Goal: Check status: Check status

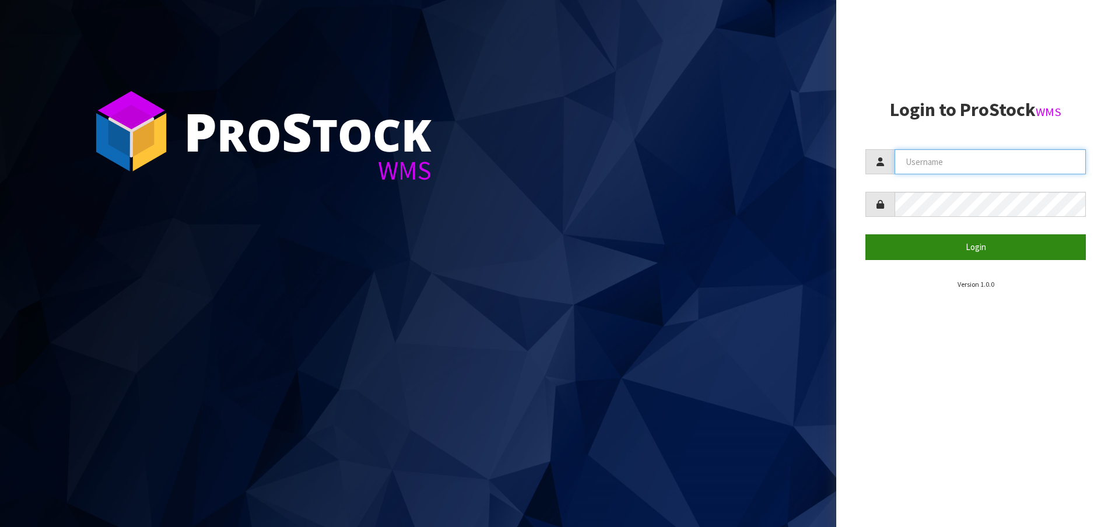
type input "[EMAIL_ADDRESS][DOMAIN_NAME]"
click at [955, 251] on button "Login" at bounding box center [975, 246] width 220 height 25
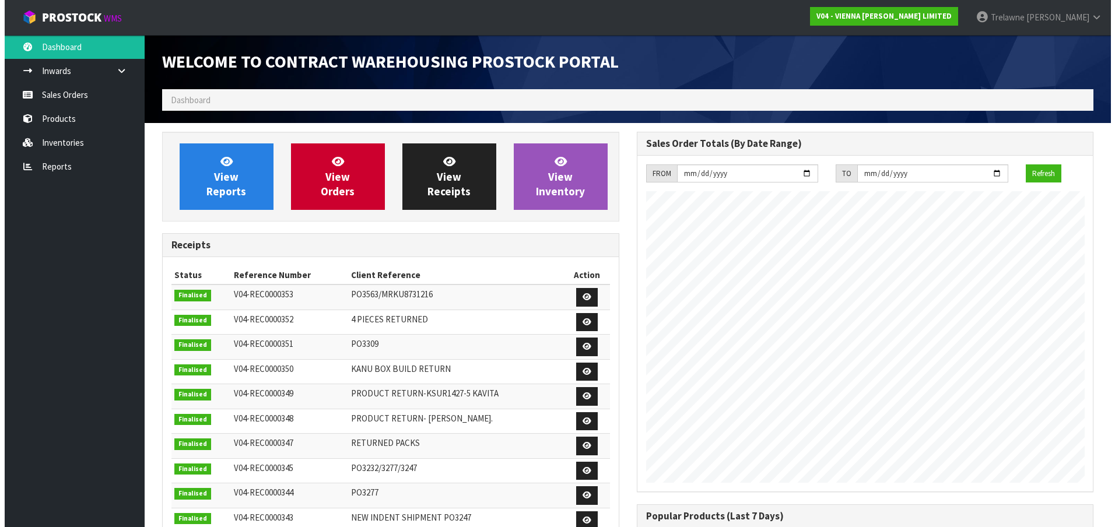
scroll to position [697, 474]
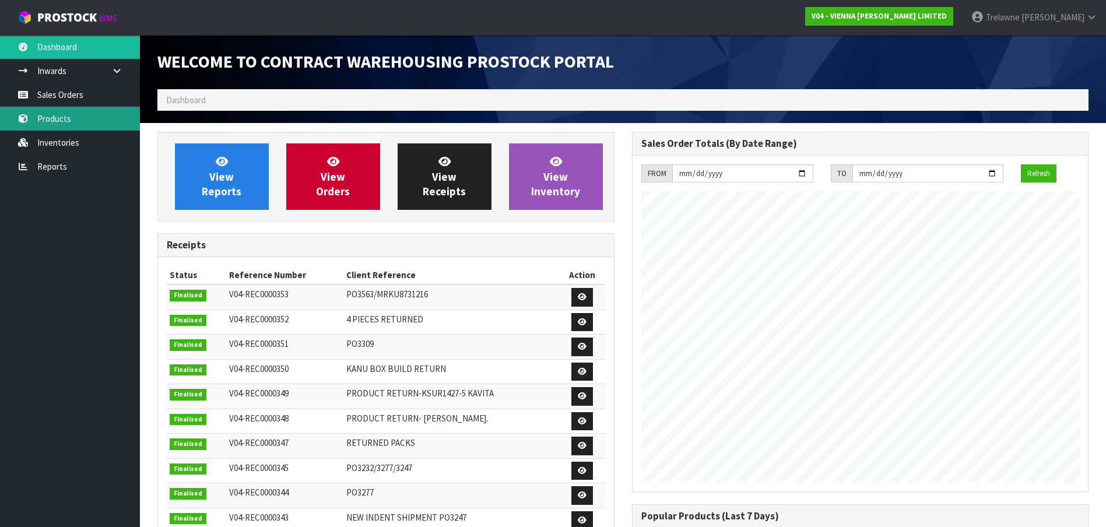
click at [80, 108] on link "Products" at bounding box center [70, 119] width 140 height 24
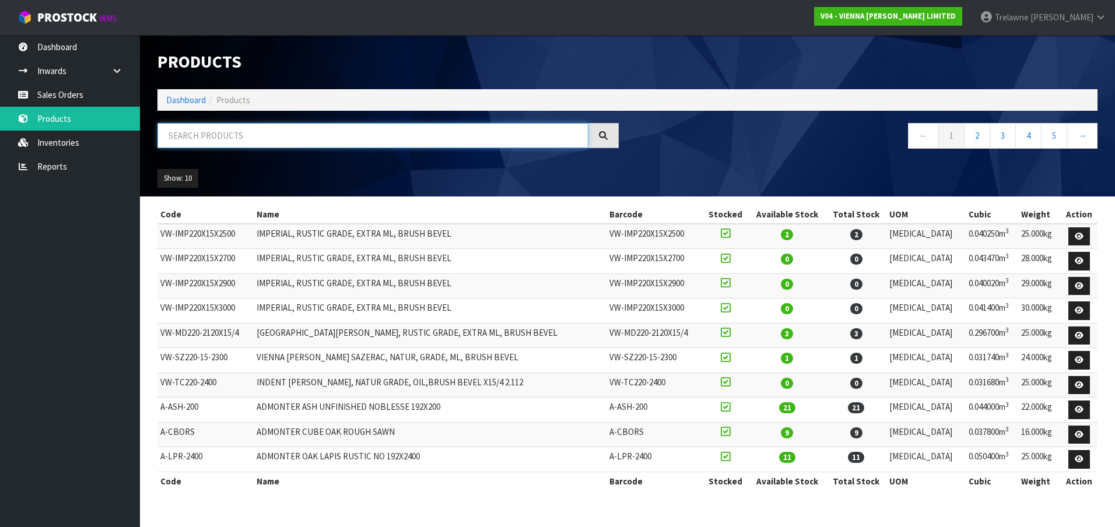
drag, startPoint x: 174, startPoint y: 136, endPoint x: 247, endPoint y: 130, distance: 73.2
click at [175, 136] on input "text" at bounding box center [372, 135] width 431 height 25
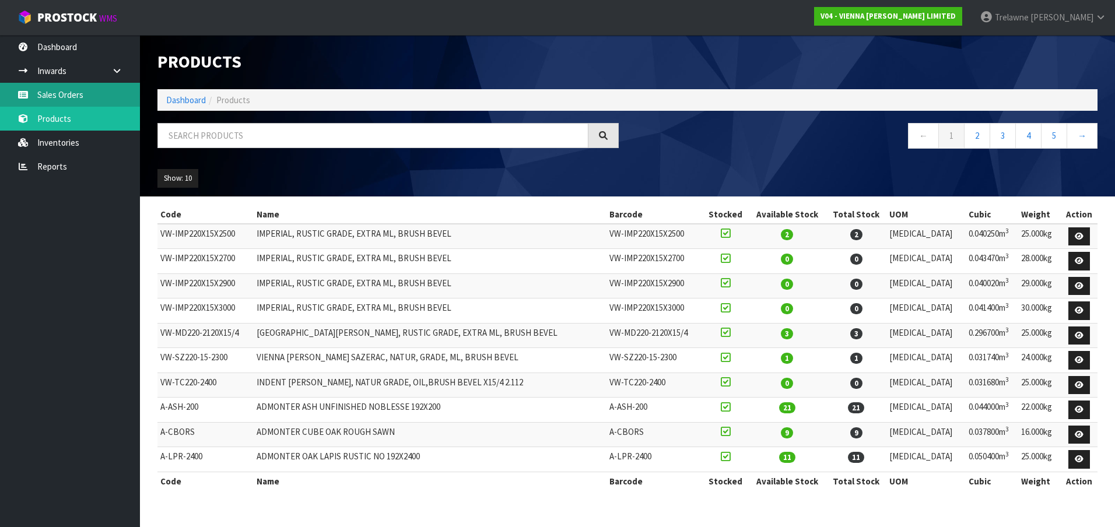
click at [70, 93] on link "Sales Orders" at bounding box center [70, 95] width 140 height 24
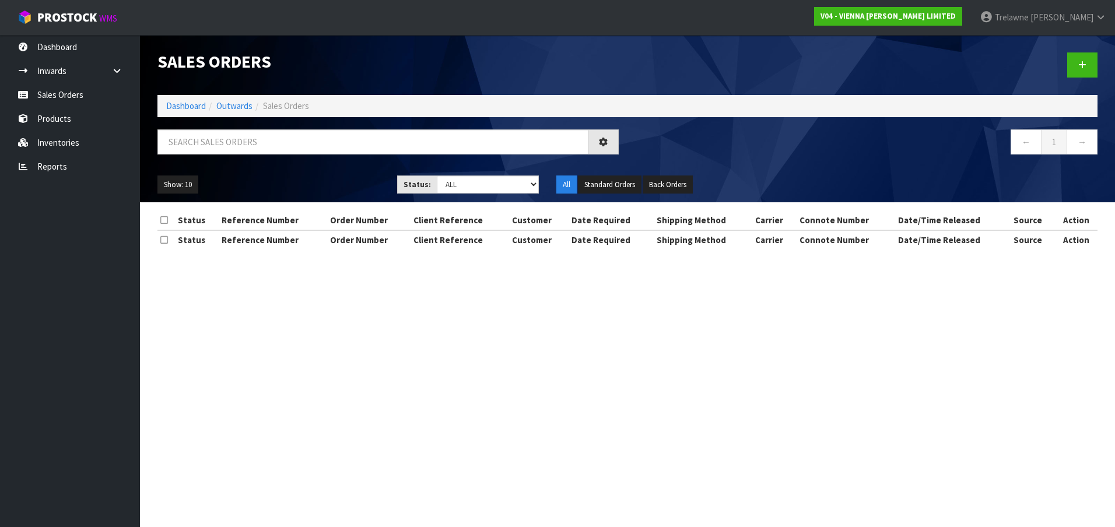
click at [217, 121] on div "Sales Orders Dashboard Outwards Sales Orders ← 1 → Show: 10 5 10 25 50 Status: …" at bounding box center [627, 118] width 957 height 167
click at [212, 138] on input "text" at bounding box center [372, 141] width 431 height 25
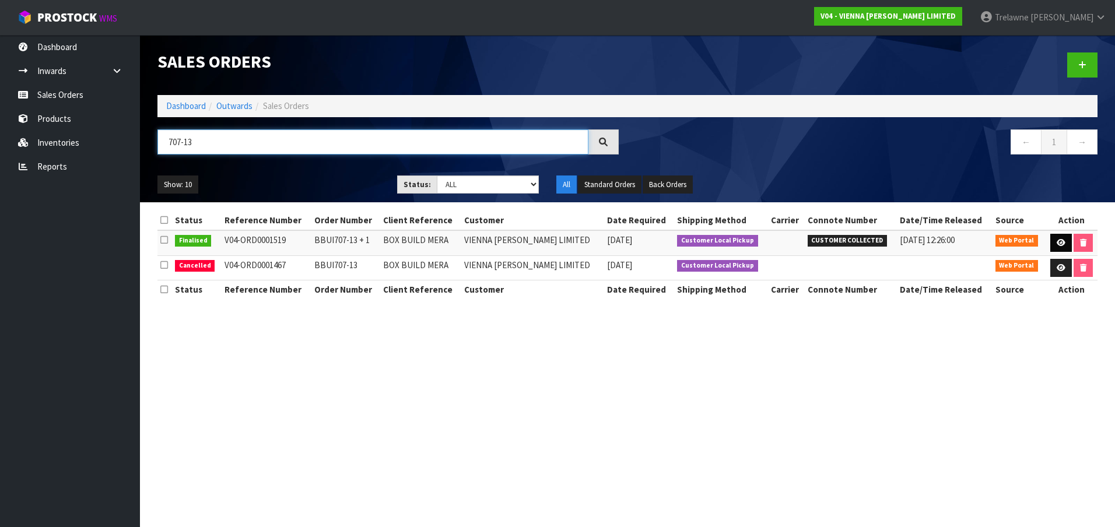
type input "707-13"
click at [1060, 243] on icon at bounding box center [1061, 243] width 9 height 8
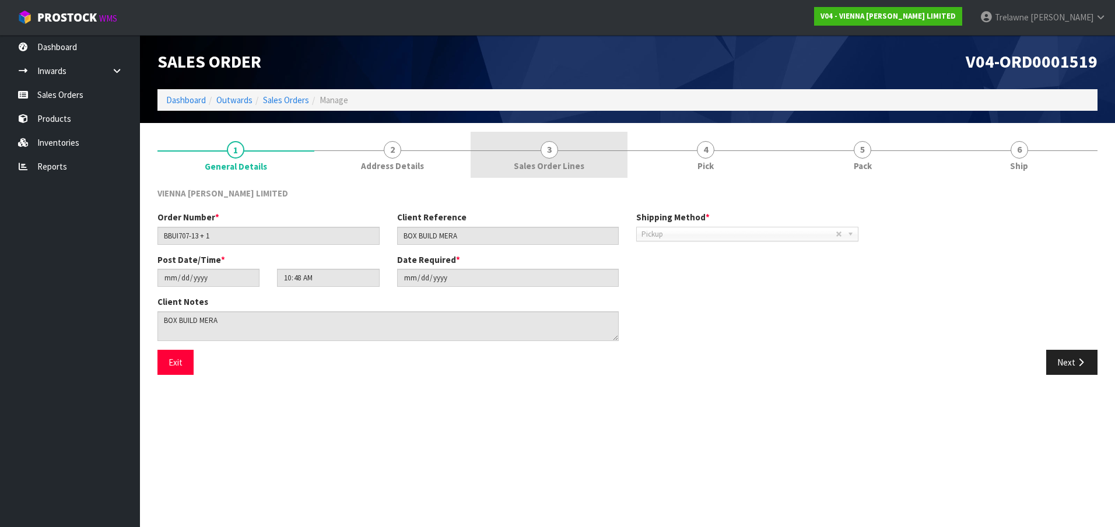
click at [582, 161] on span "Sales Order Lines" at bounding box center [549, 166] width 71 height 12
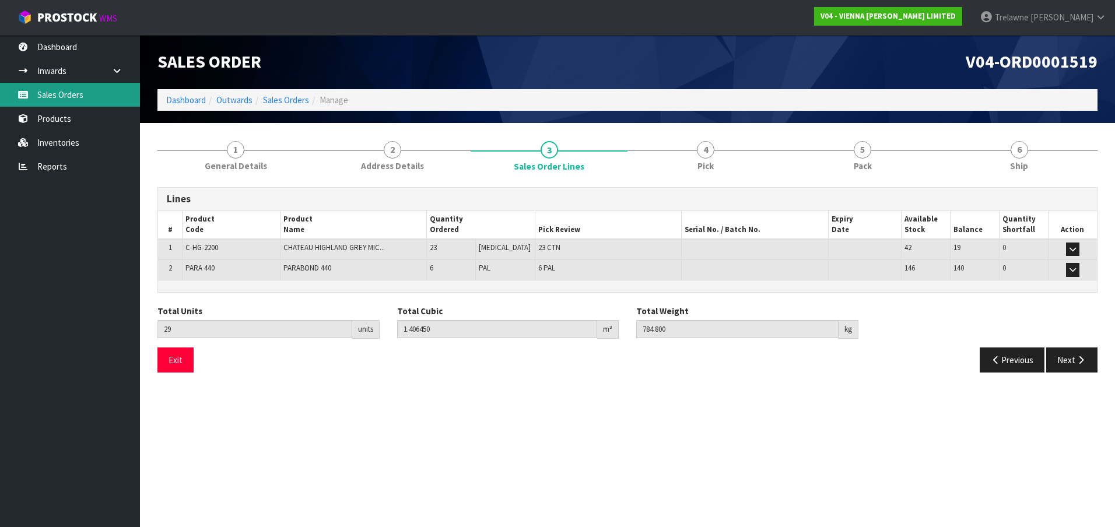
drag, startPoint x: 55, startPoint y: 89, endPoint x: 72, endPoint y: 110, distance: 27.4
click at [56, 89] on link "Sales Orders" at bounding box center [70, 95] width 140 height 24
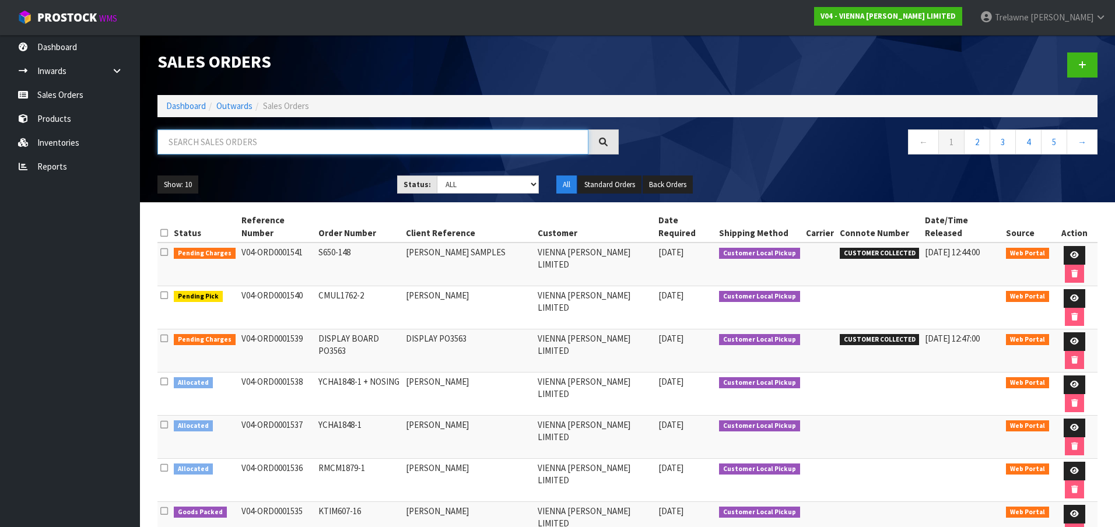
click at [274, 143] on input "text" at bounding box center [372, 141] width 431 height 25
type input "707-13"
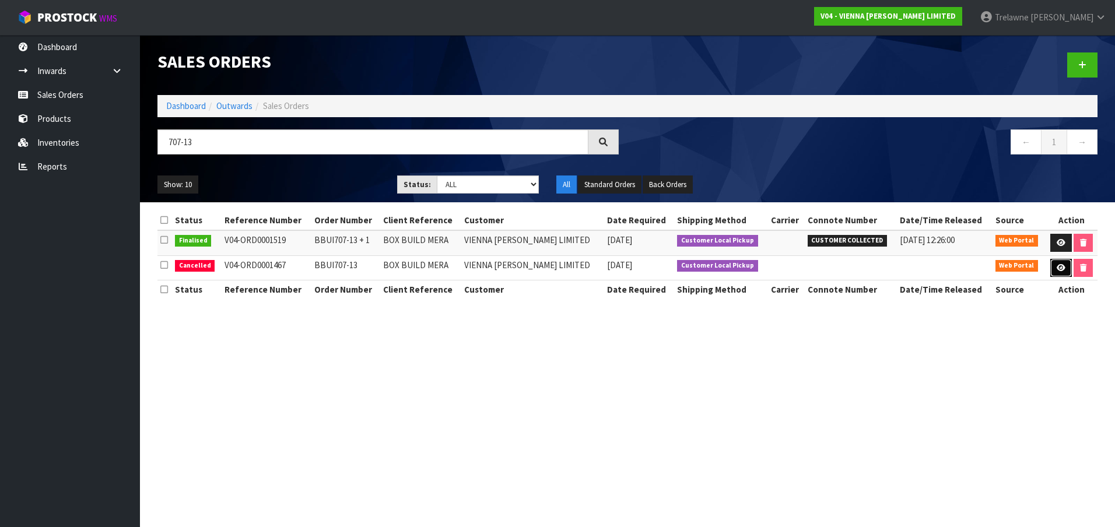
click at [1065, 269] on link at bounding box center [1061, 268] width 22 height 19
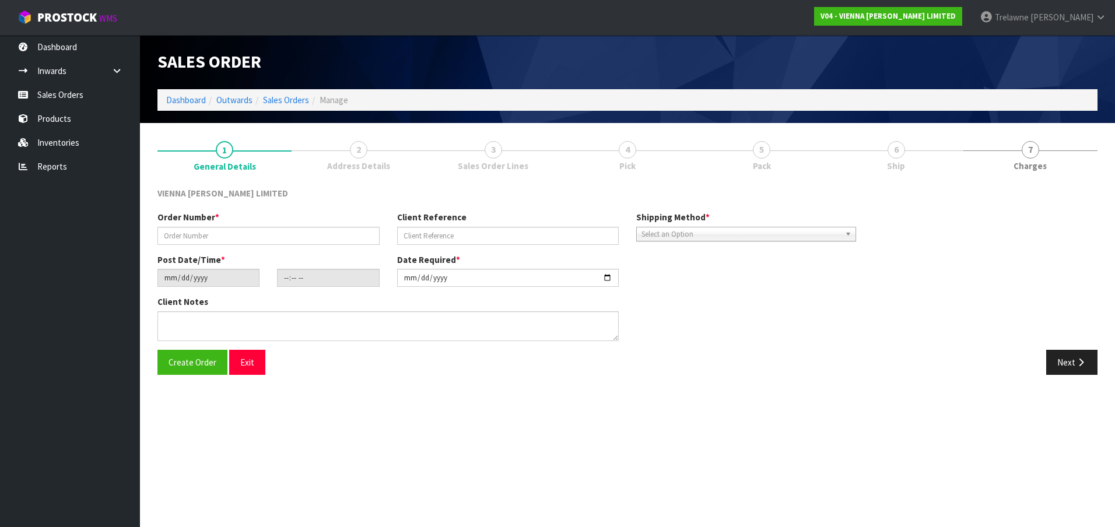
type input "BBUI707-13"
type input "BOX BUILD MERA"
type input "[DATE]"
type input "11:45:00.000"
type input "[DATE]"
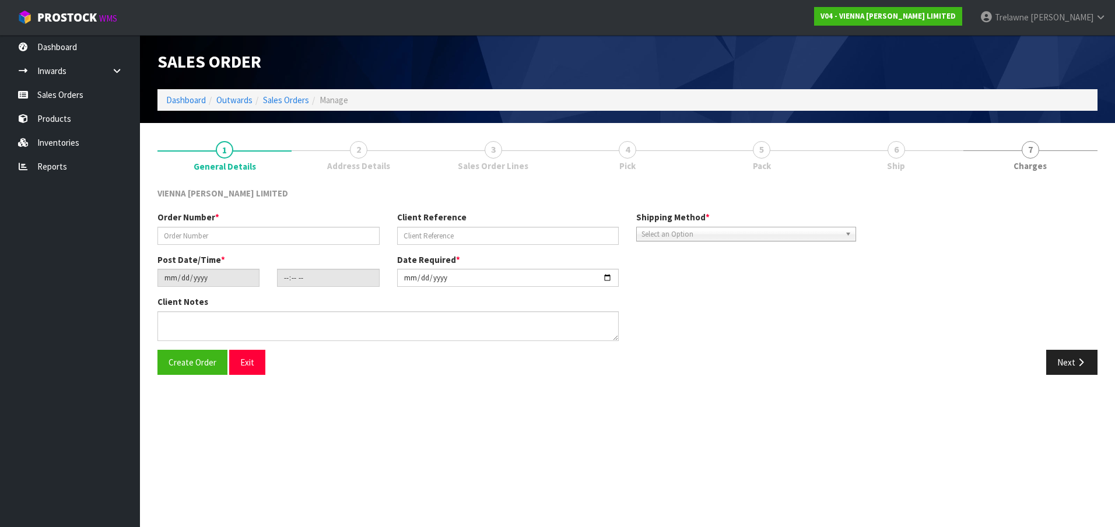
type textarea "0469 MERA"
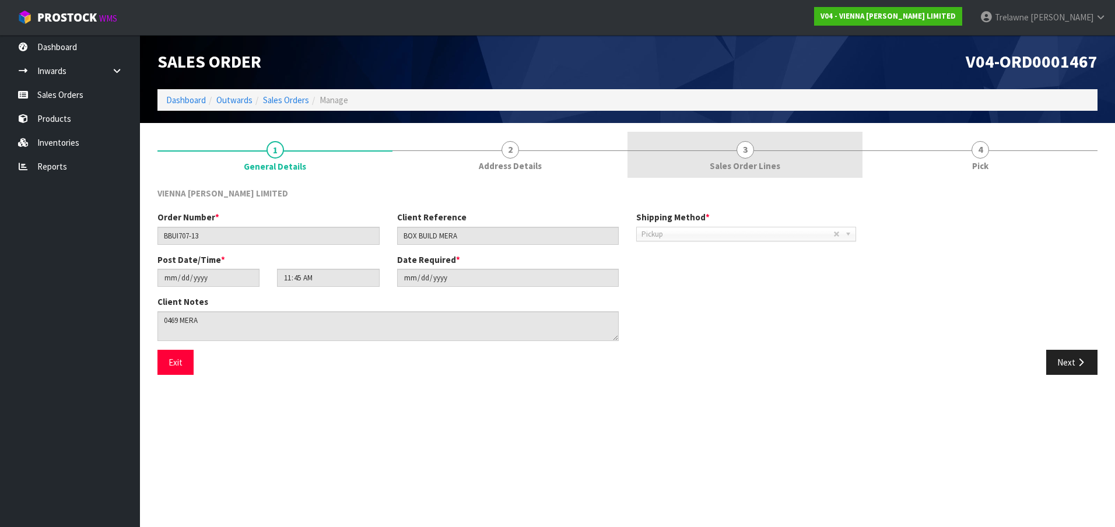
click at [720, 155] on link "3 Sales Order Lines" at bounding box center [744, 155] width 235 height 46
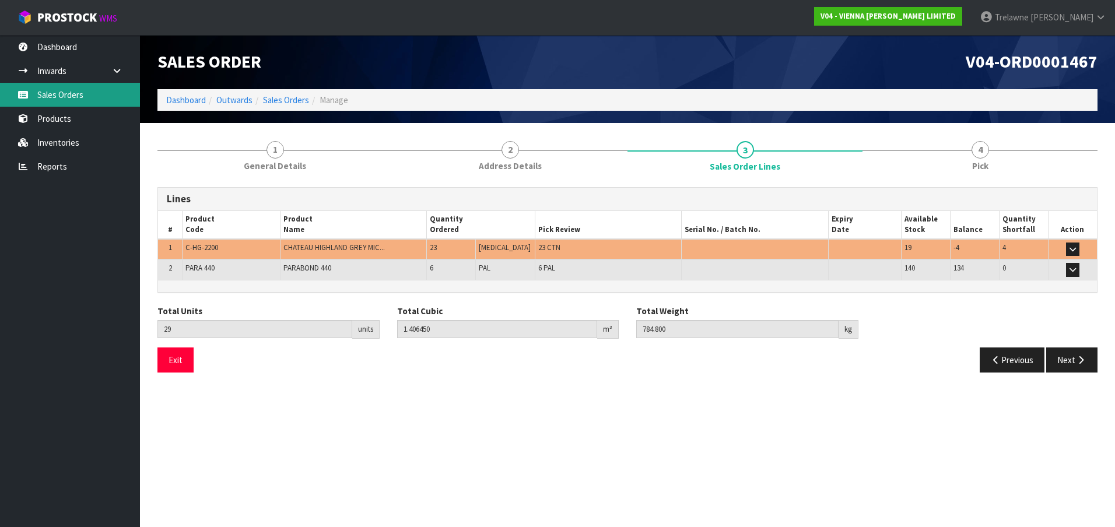
click at [43, 90] on link "Sales Orders" at bounding box center [70, 95] width 140 height 24
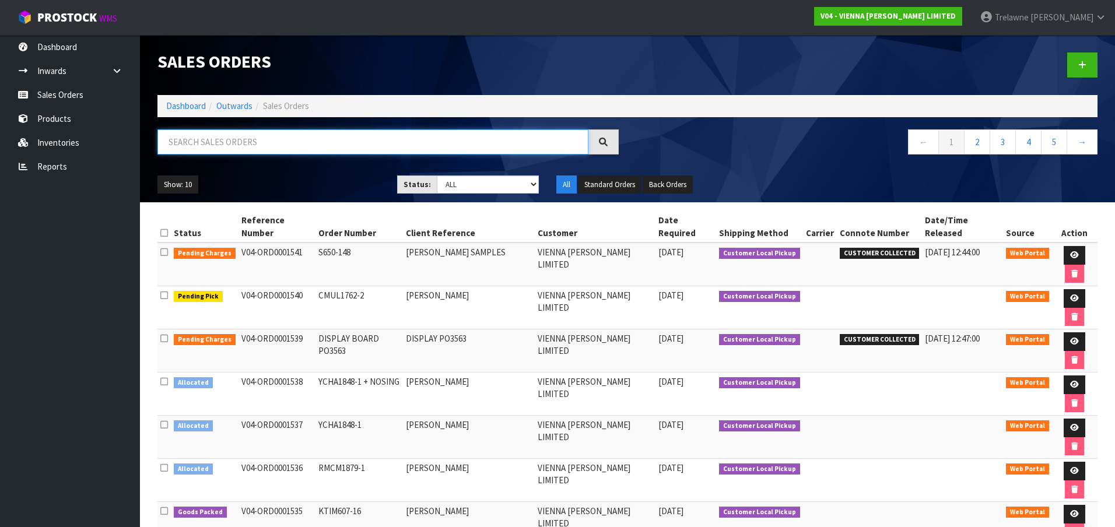
click at [324, 151] on input "text" at bounding box center [372, 141] width 431 height 25
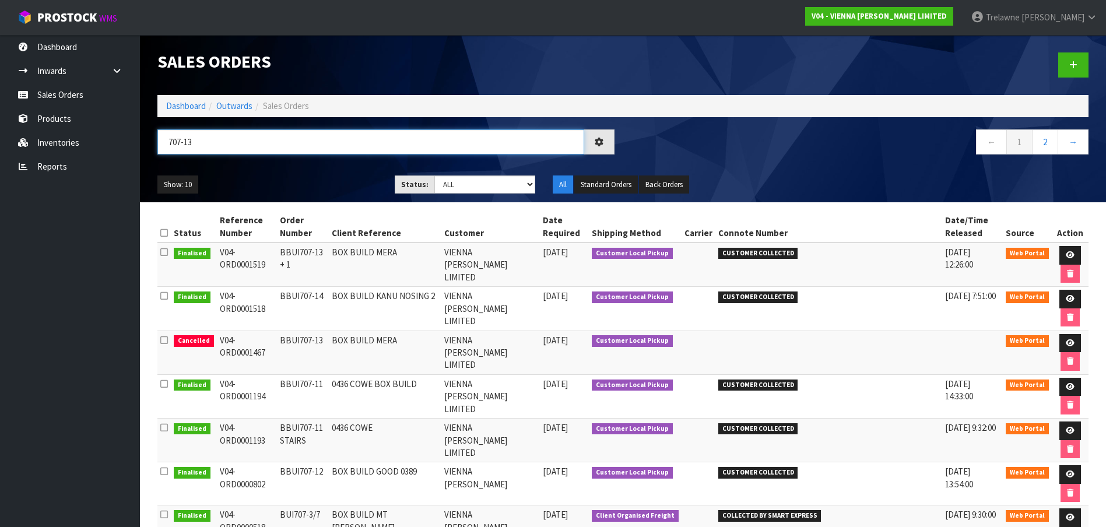
type input "707-13"
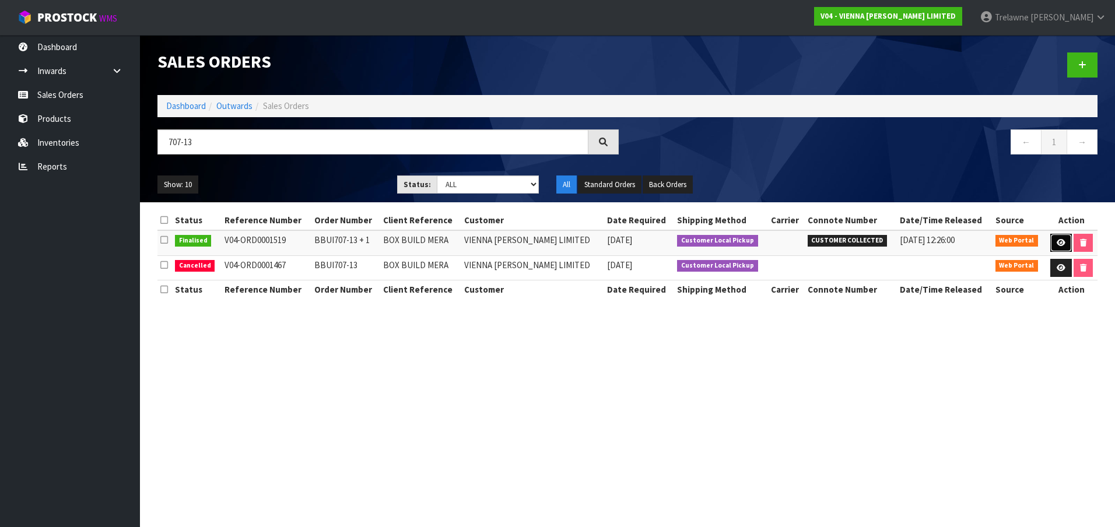
click at [1053, 241] on link at bounding box center [1061, 243] width 22 height 19
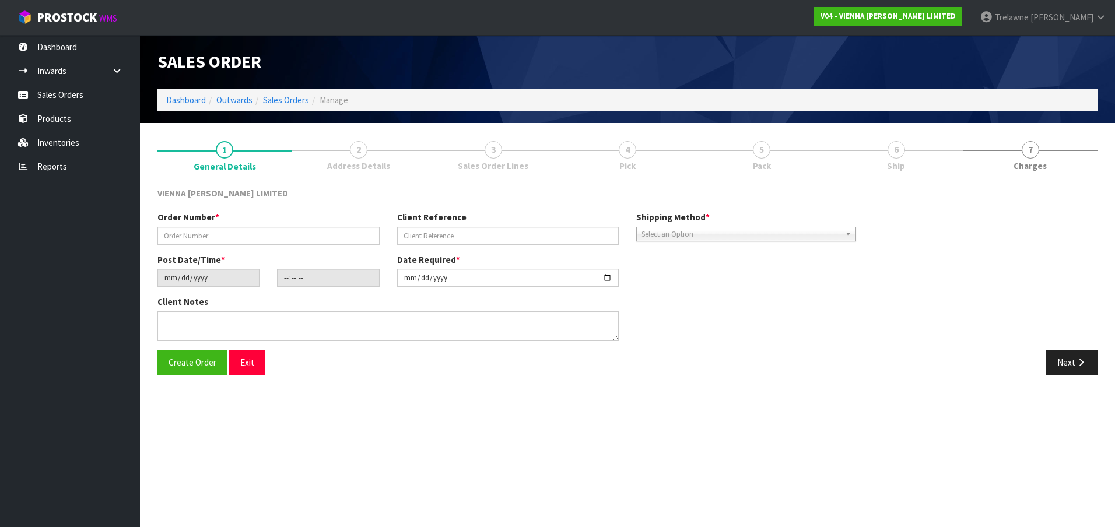
type input "BBUI707-13 + 1"
type input "BOX BUILD MERA"
type input "[DATE]"
type input "10:48:00.000"
type input "[DATE]"
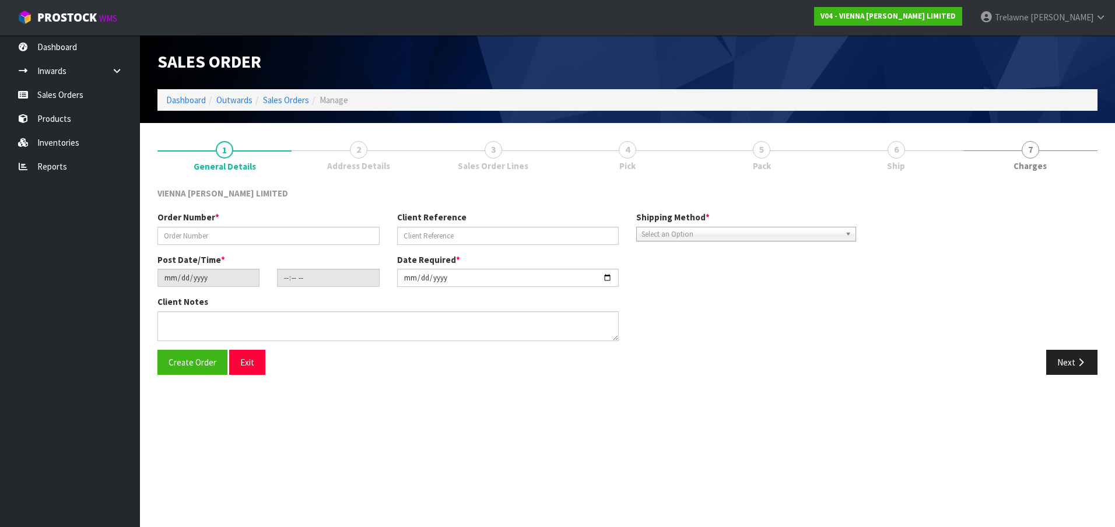
type textarea "BOX BUILD MERA"
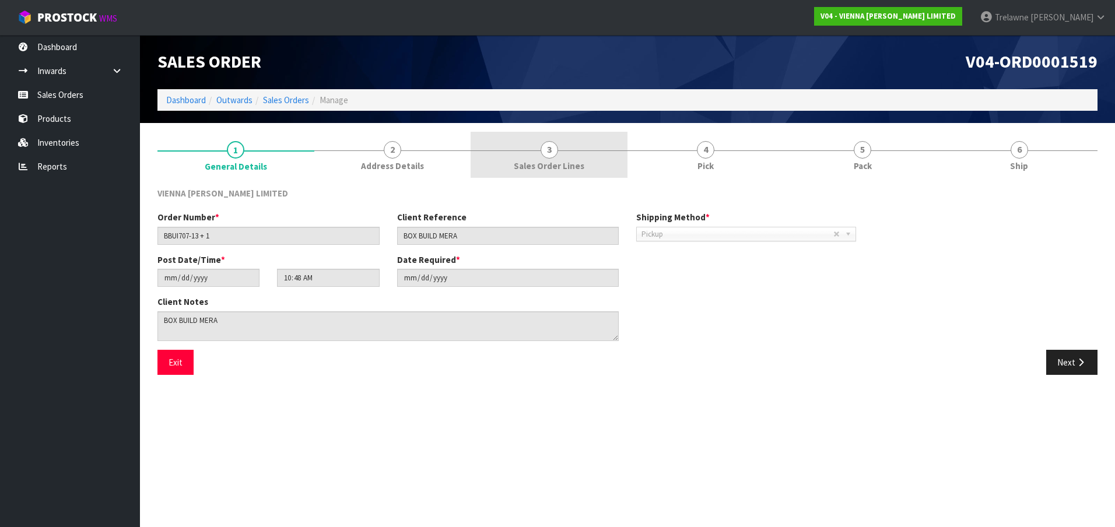
click at [548, 163] on span "Sales Order Lines" at bounding box center [549, 166] width 71 height 12
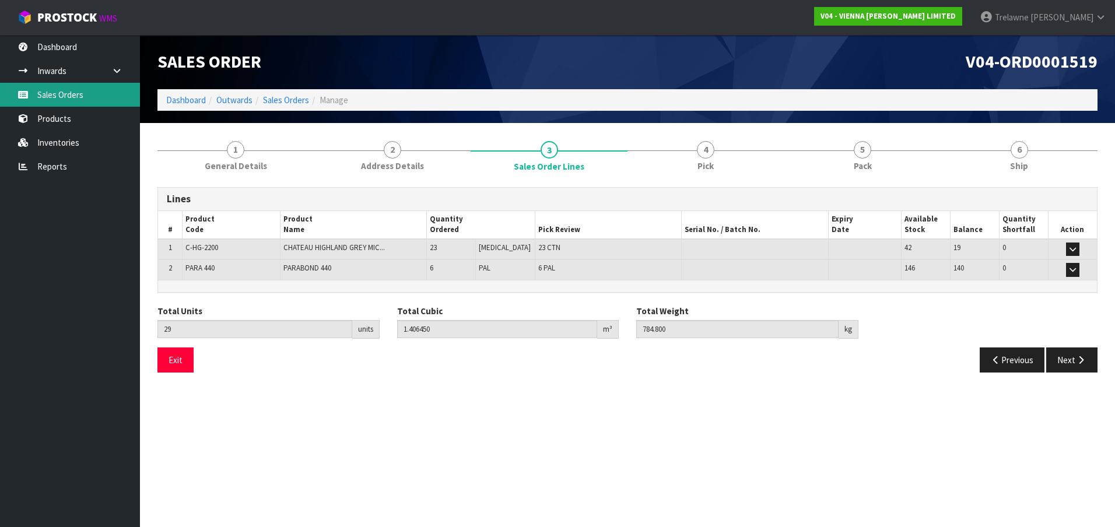
click at [79, 85] on link "Sales Orders" at bounding box center [70, 95] width 140 height 24
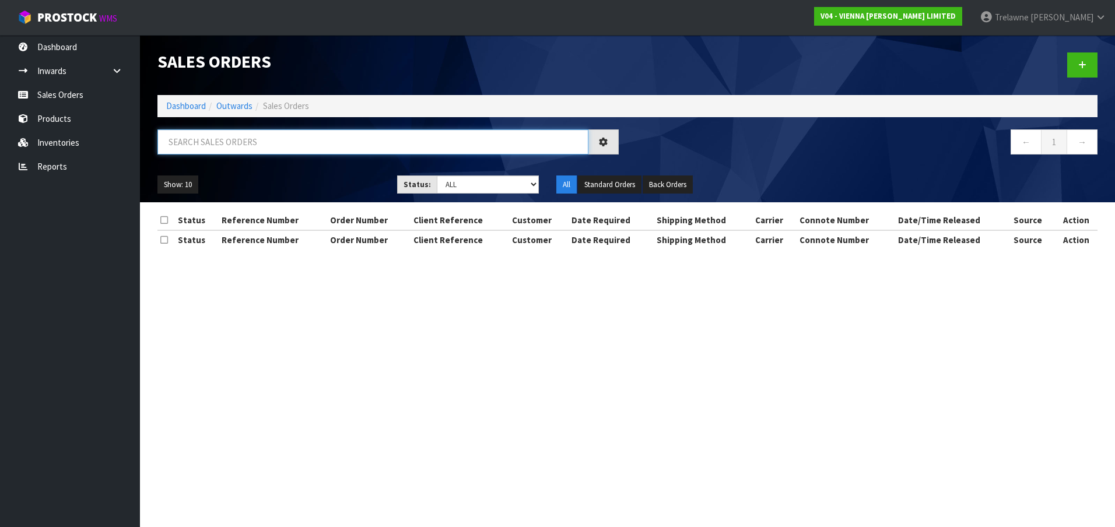
click at [211, 146] on input "text" at bounding box center [372, 141] width 431 height 25
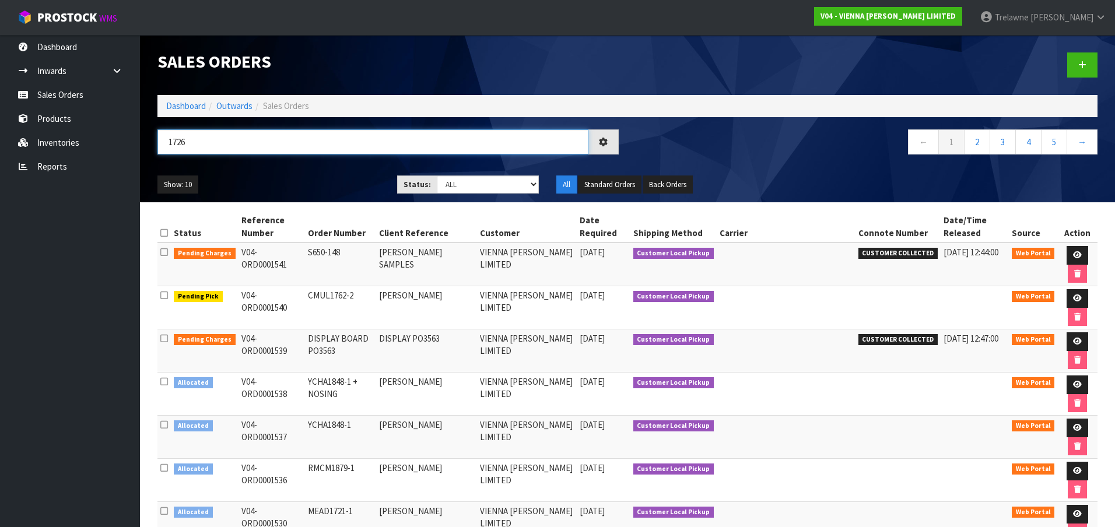
type input "1726"
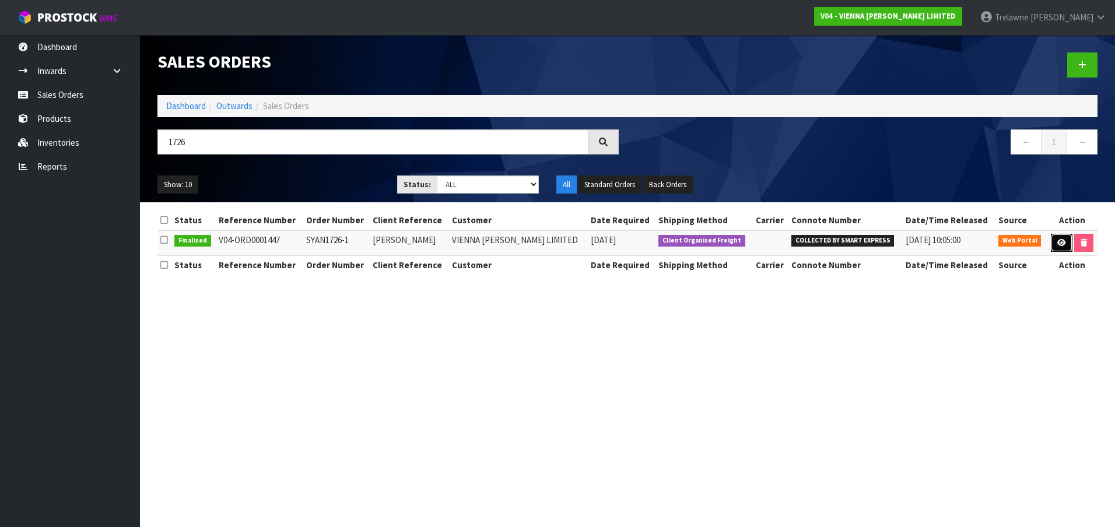
click at [1056, 236] on link at bounding box center [1062, 243] width 22 height 19
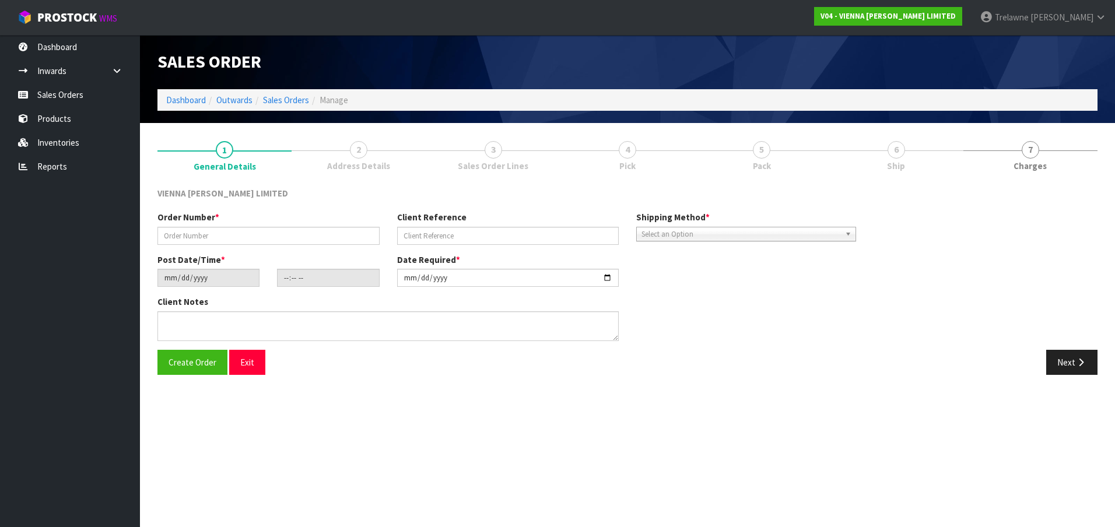
type input "SYAN1726-1"
type input "[PERSON_NAME]"
type input "[DATE]"
type input "15:16:00.000"
type input "[DATE]"
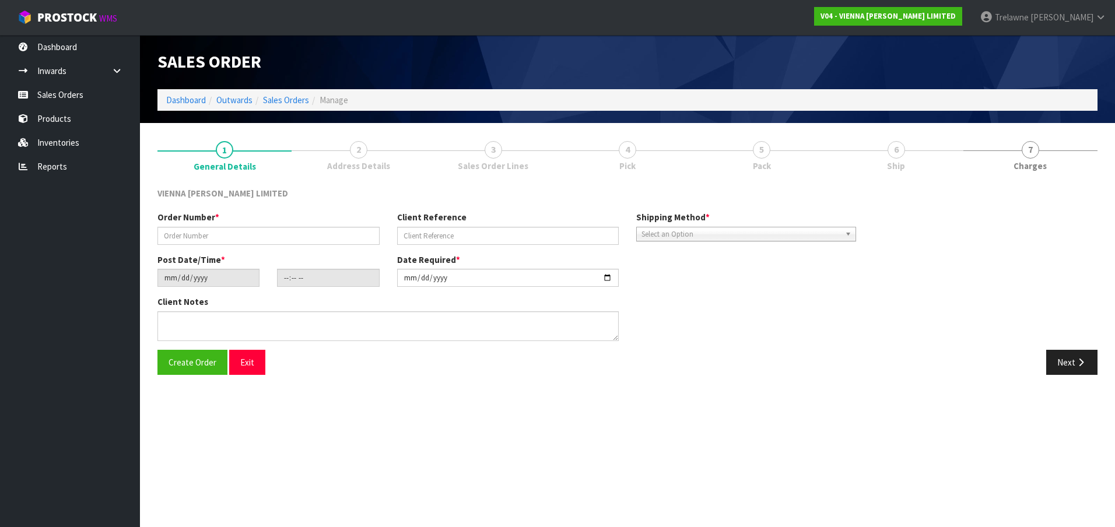
type textarea "[PERSON_NAME] [PERSON_NAME] DRIVE ORDER 1447- PLEASE PACK ON TWO PALLETS, BEING…"
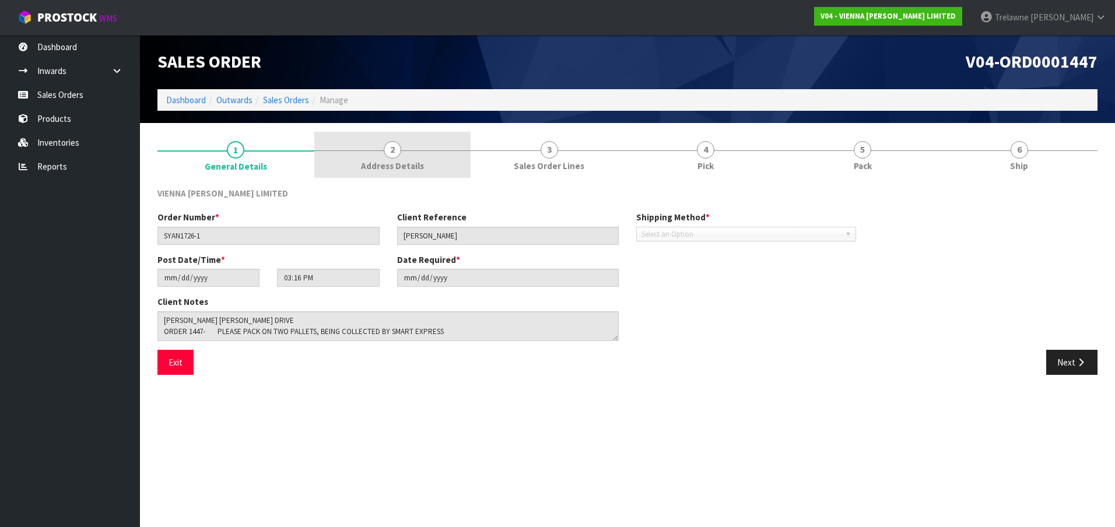
click at [398, 161] on span "Address Details" at bounding box center [392, 166] width 63 height 12
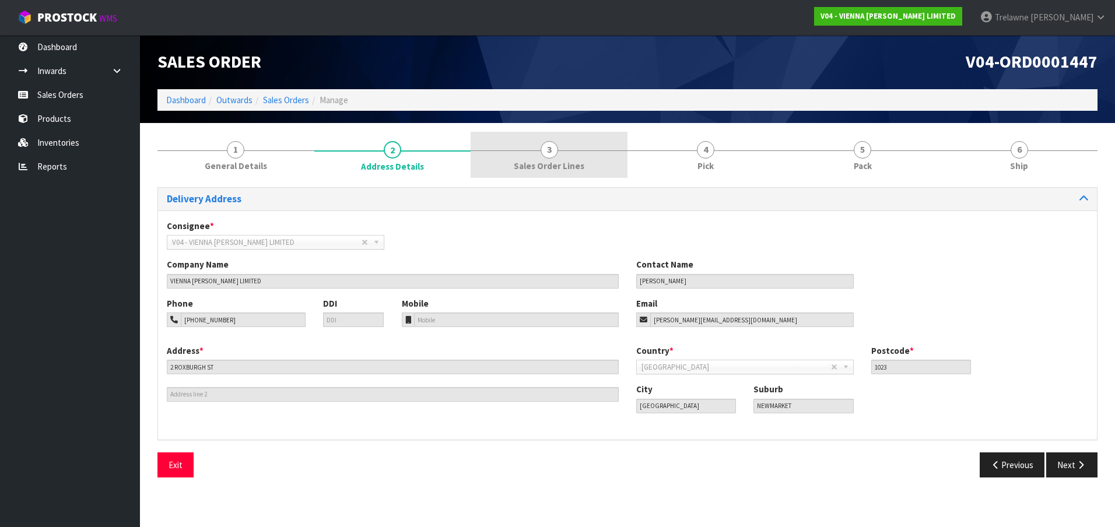
click at [546, 163] on span "Sales Order Lines" at bounding box center [549, 166] width 71 height 12
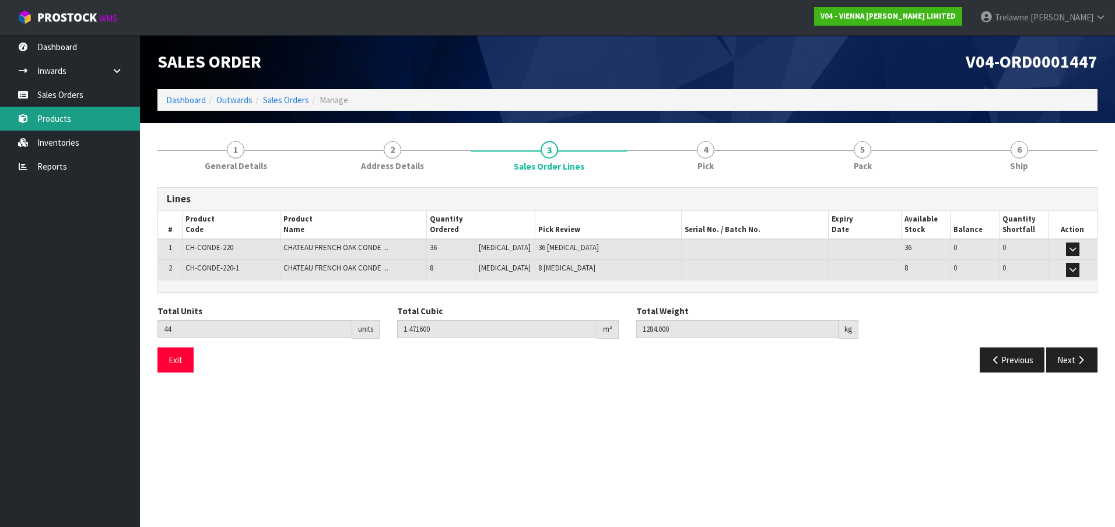
click at [67, 126] on link "Products" at bounding box center [70, 119] width 140 height 24
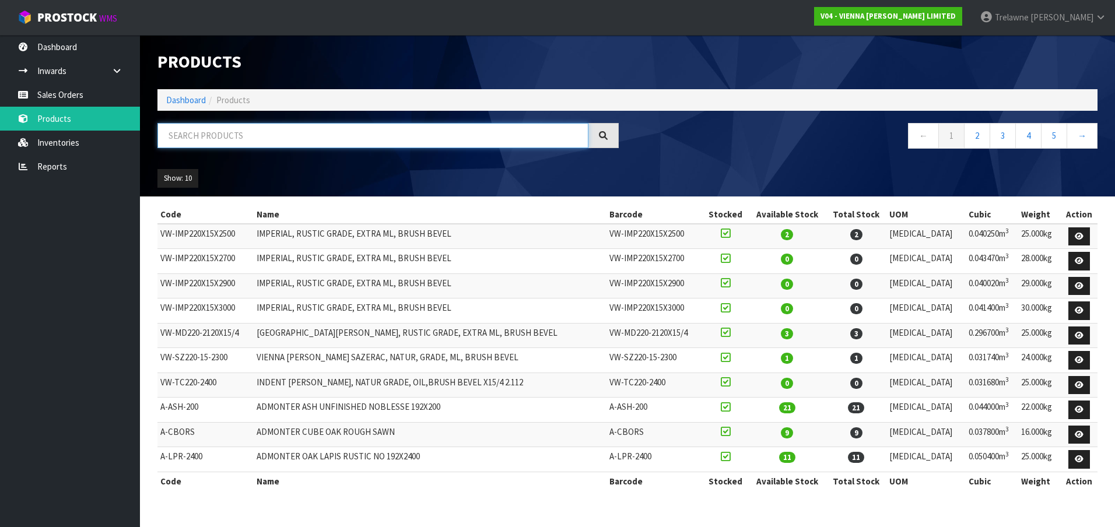
click at [226, 136] on input "text" at bounding box center [372, 135] width 431 height 25
type input "CH-CONDE"
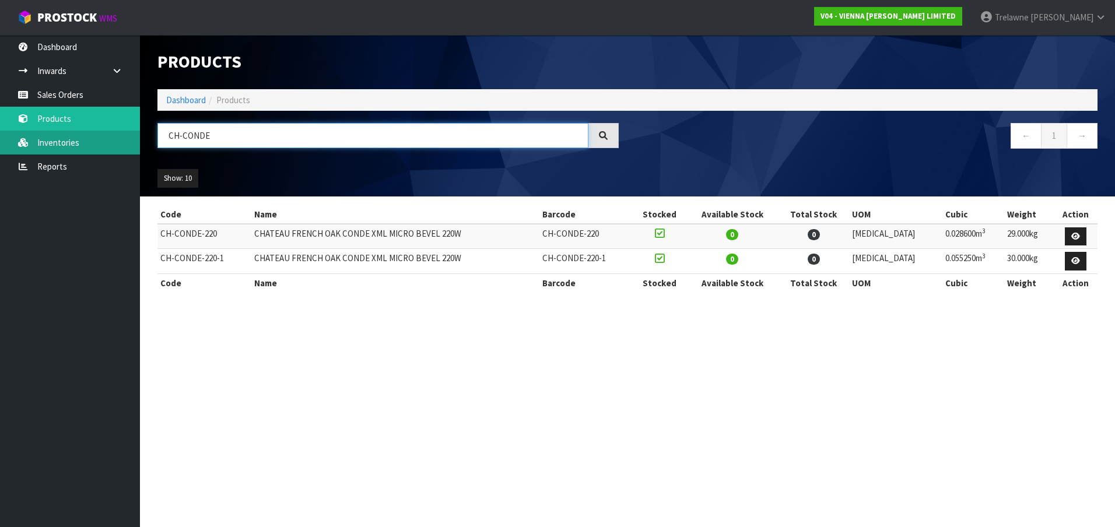
drag, startPoint x: 220, startPoint y: 131, endPoint x: 0, endPoint y: 142, distance: 220.7
click at [110, 137] on body "Toggle navigation ProStock WMS V04 - VIENNA [PERSON_NAME] LIMITED [PERSON_NAME]…" at bounding box center [557, 263] width 1115 height 527
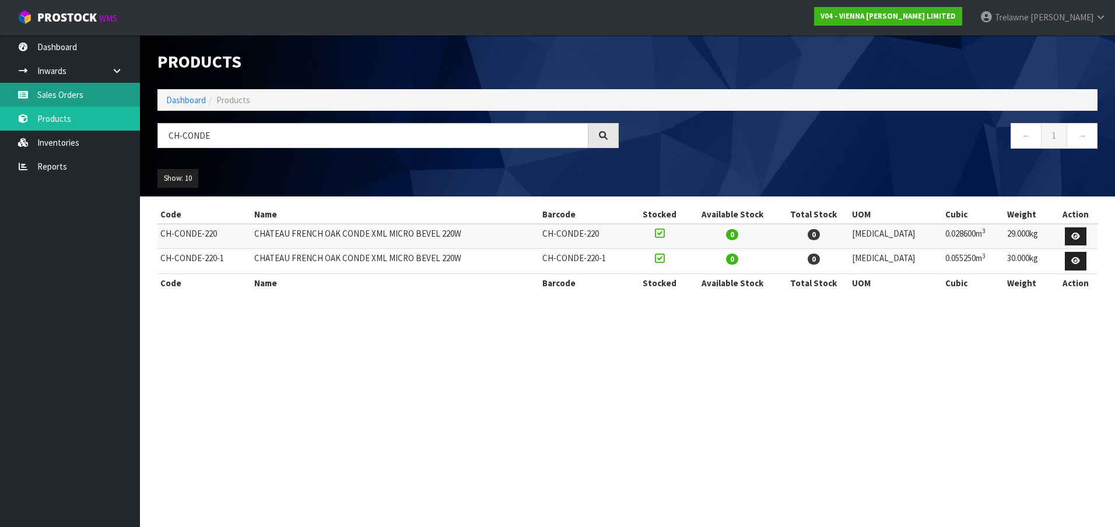
drag, startPoint x: 52, startPoint y: 94, endPoint x: 87, endPoint y: 99, distance: 35.3
click at [52, 94] on link "Sales Orders" at bounding box center [70, 95] width 140 height 24
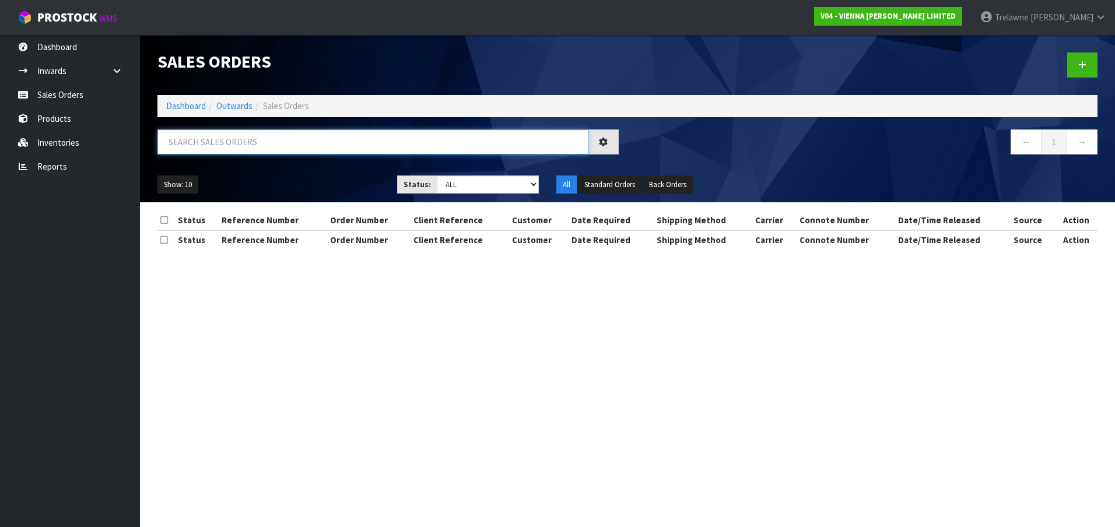
click at [245, 137] on input "text" at bounding box center [372, 141] width 431 height 25
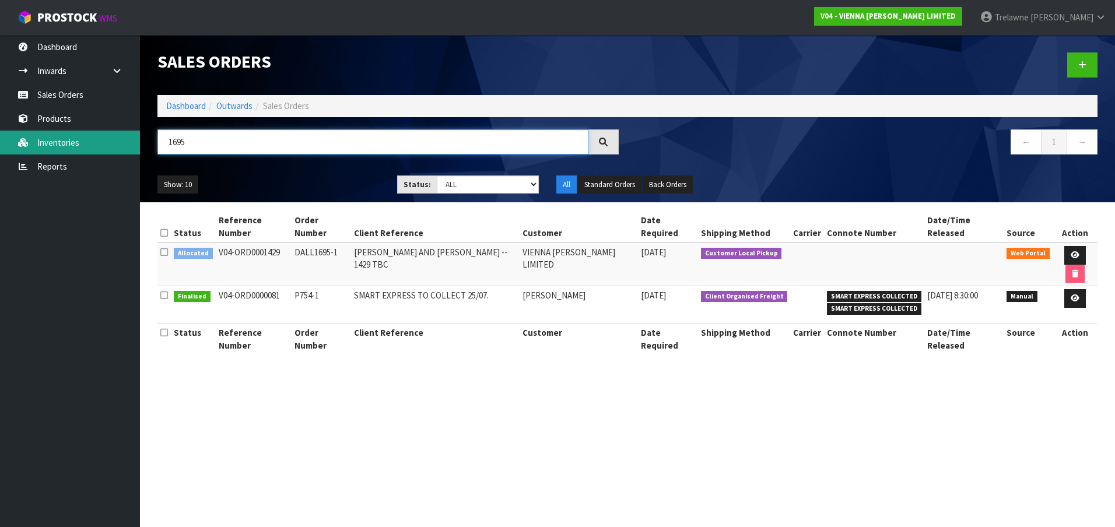
click at [118, 142] on body "Toggle navigation ProStock WMS V04 - VIENNA [PERSON_NAME] LIMITED [PERSON_NAME]…" at bounding box center [557, 263] width 1115 height 527
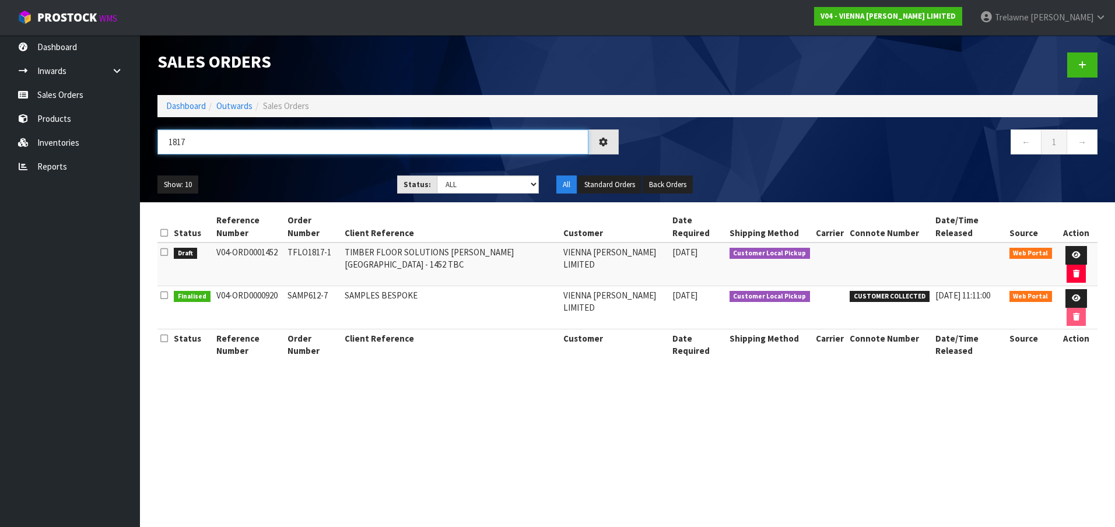
click at [243, 139] on input "1817" at bounding box center [372, 141] width 431 height 25
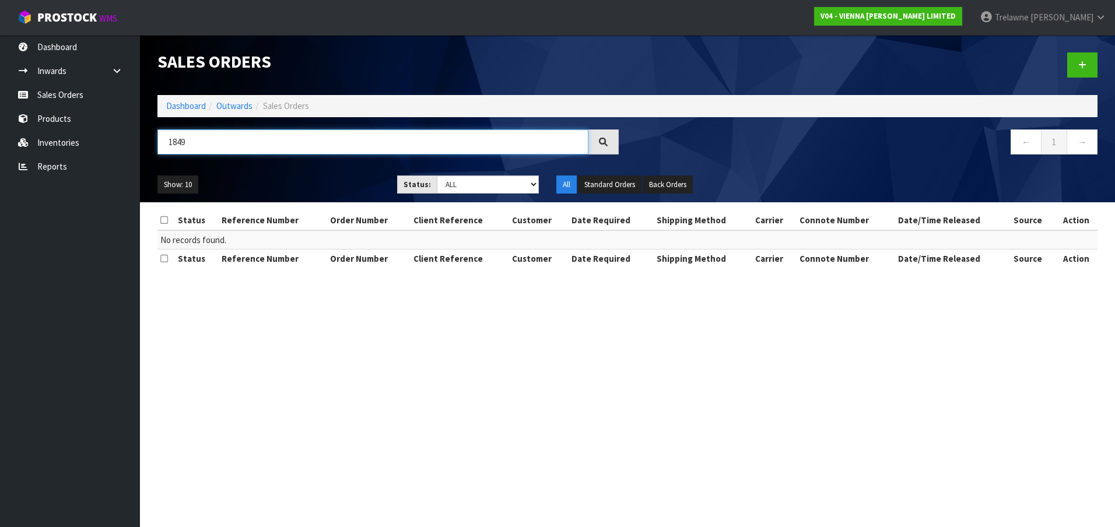
drag, startPoint x: 213, startPoint y: 149, endPoint x: 146, endPoint y: 147, distance: 67.1
click at [146, 147] on header "Sales Orders Dashboard Outwards Sales Orders 1849 ← 1 → Show: 10 5 10 25 50 Sta…" at bounding box center [627, 118] width 975 height 167
drag, startPoint x: 223, startPoint y: 139, endPoint x: 73, endPoint y: 158, distance: 150.5
click at [94, 156] on body "Toggle navigation ProStock WMS V04 - VIENNA [PERSON_NAME] LIMITED [PERSON_NAME]…" at bounding box center [557, 263] width 1115 height 527
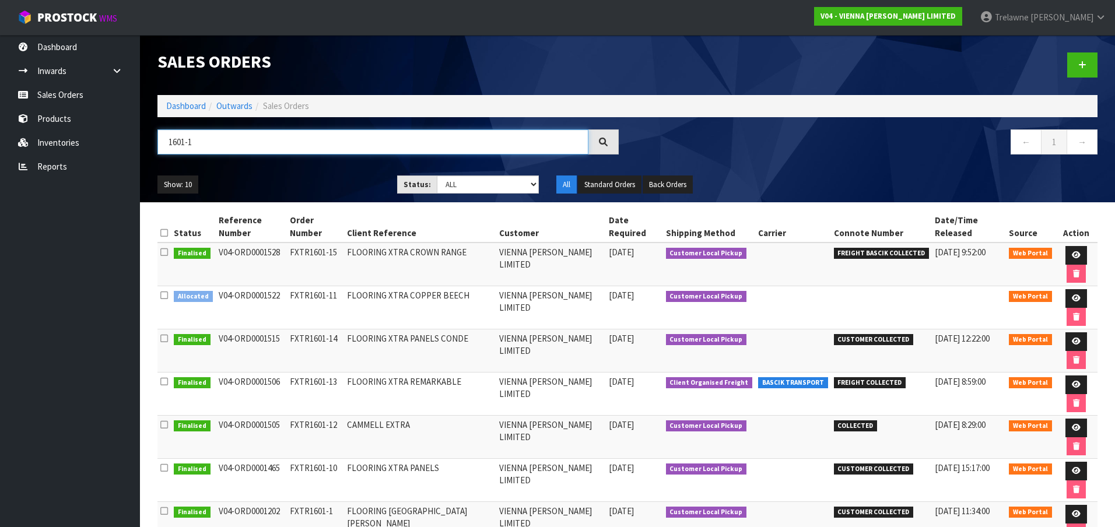
click at [146, 142] on header "Sales Orders Dashboard Outwards Sales Orders 1601-1 ← 1 → Show: 10 5 10 25 50 S…" at bounding box center [627, 118] width 975 height 167
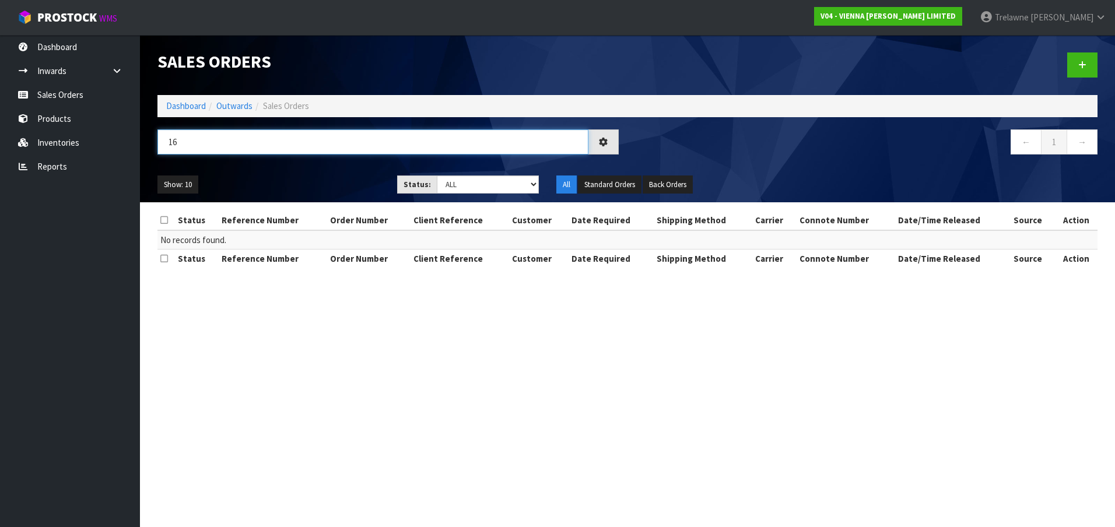
type input "1"
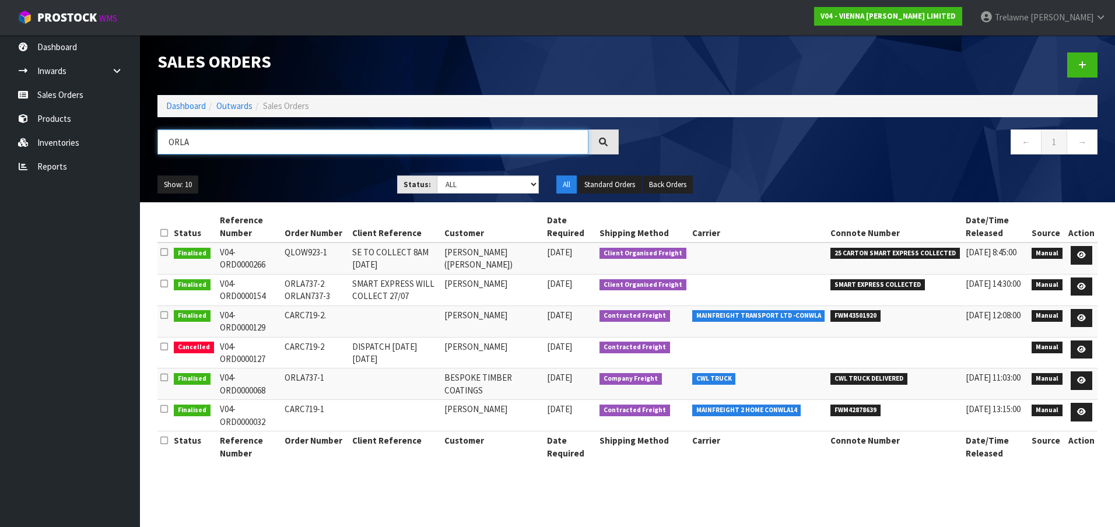
drag, startPoint x: 201, startPoint y: 142, endPoint x: 122, endPoint y: 140, distance: 78.2
click at [163, 140] on input "ORLA" at bounding box center [372, 141] width 431 height 25
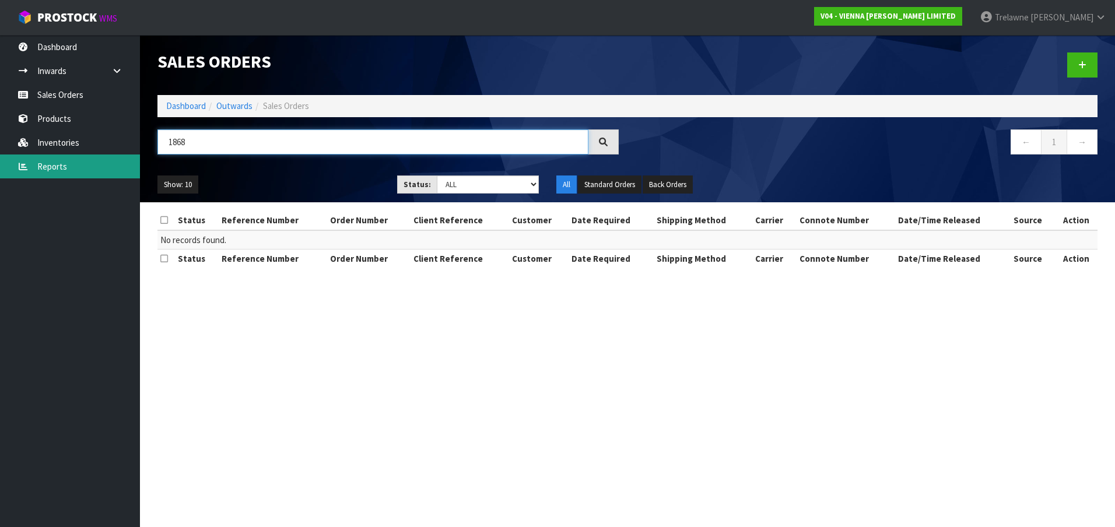
drag, startPoint x: 232, startPoint y: 143, endPoint x: 78, endPoint y: 170, distance: 156.4
click at [93, 164] on body "Toggle navigation ProStock WMS V04 - VIENNA [PERSON_NAME] LIMITED [PERSON_NAME]…" at bounding box center [557, 263] width 1115 height 527
type input "1141"
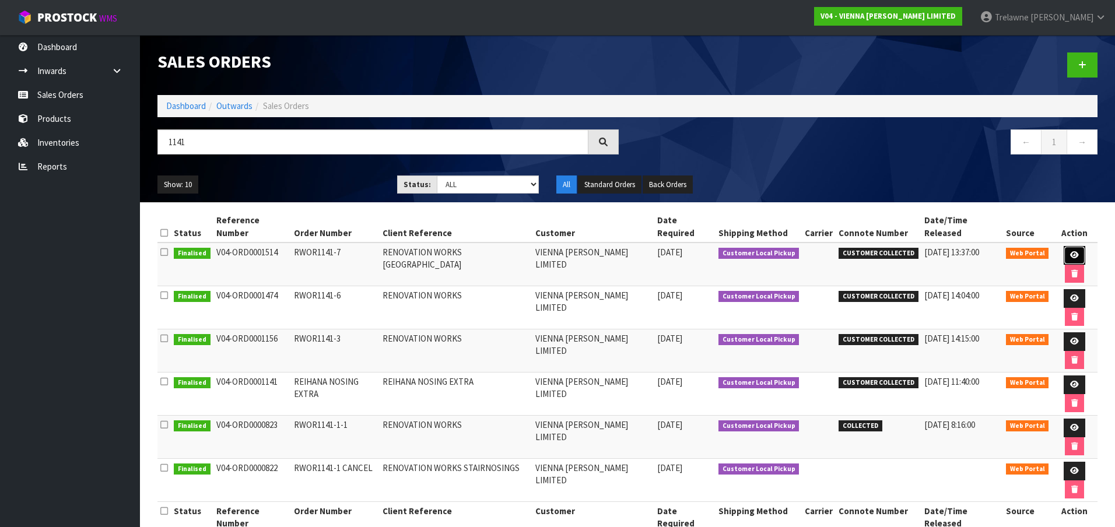
click at [1070, 251] on icon at bounding box center [1074, 255] width 9 height 8
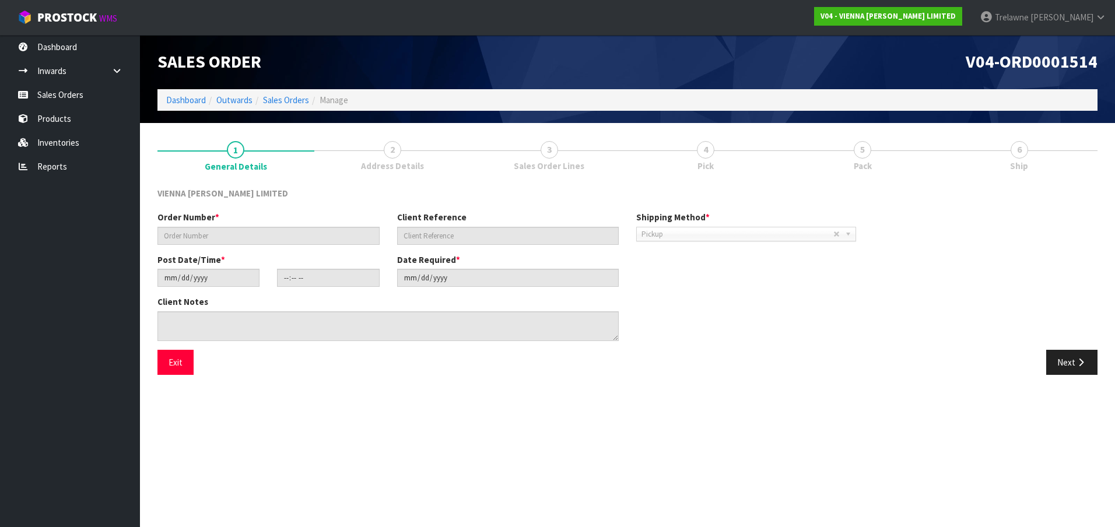
type input "RWOR1141-7"
type input "RENOVATION WORKS [GEOGRAPHIC_DATA]"
type input "[DATE]"
type input "10:42:00.000"
type input "[DATE]"
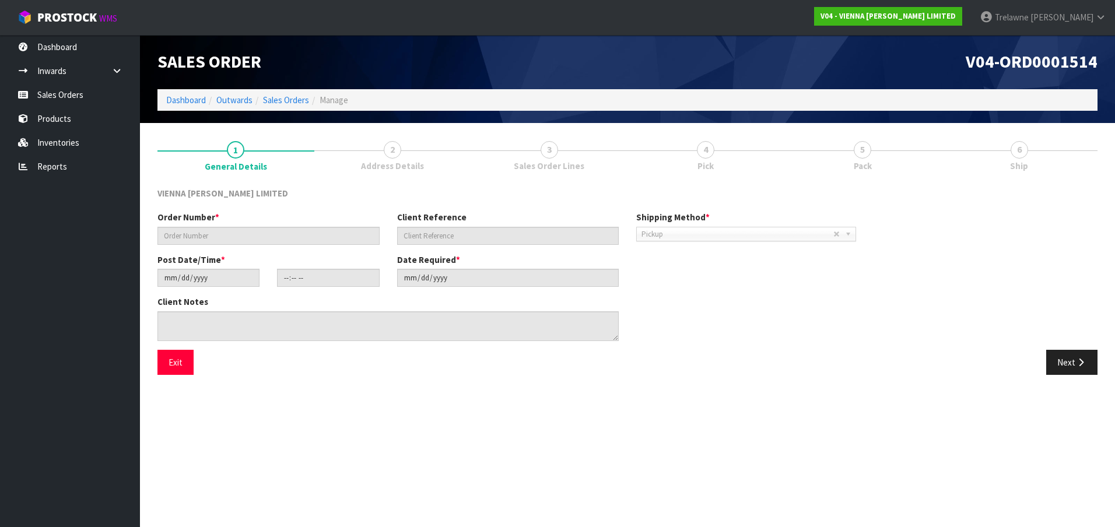
type textarea "RENOVATION WORKS [GEOGRAPHIC_DATA]"
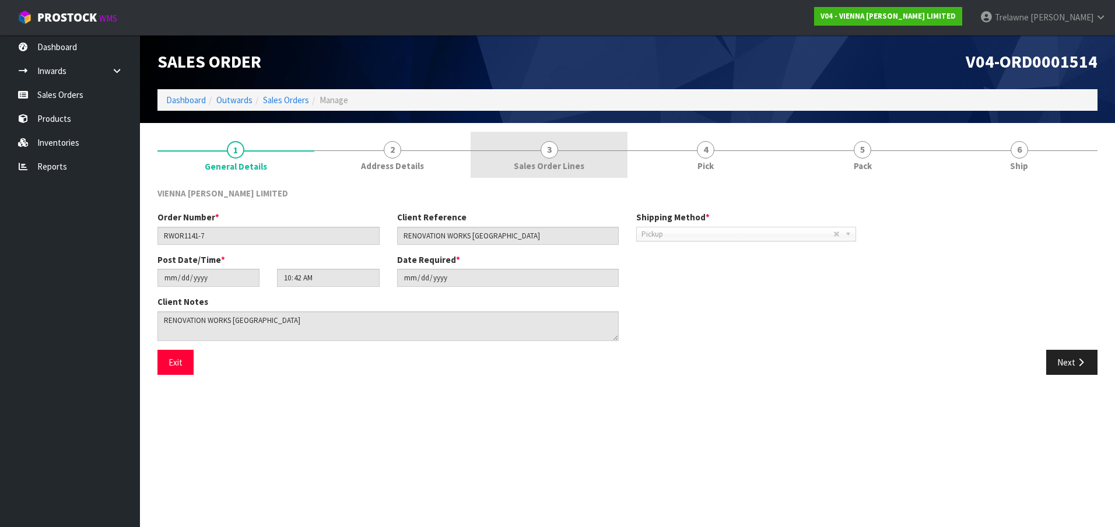
click at [536, 155] on link "3 Sales Order Lines" at bounding box center [549, 155] width 157 height 46
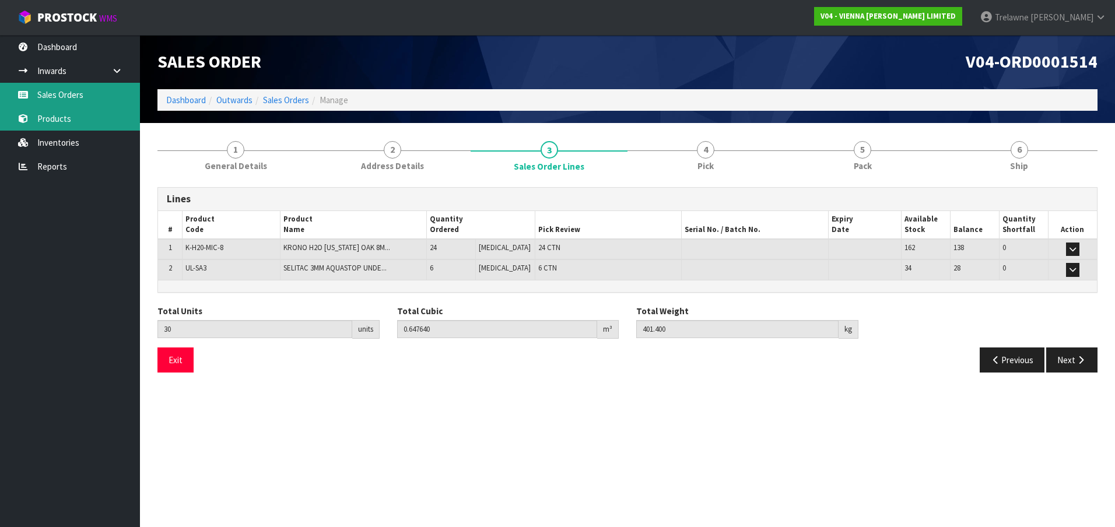
drag, startPoint x: 57, startPoint y: 100, endPoint x: 69, endPoint y: 120, distance: 22.8
click at [57, 100] on link "Sales Orders" at bounding box center [70, 95] width 140 height 24
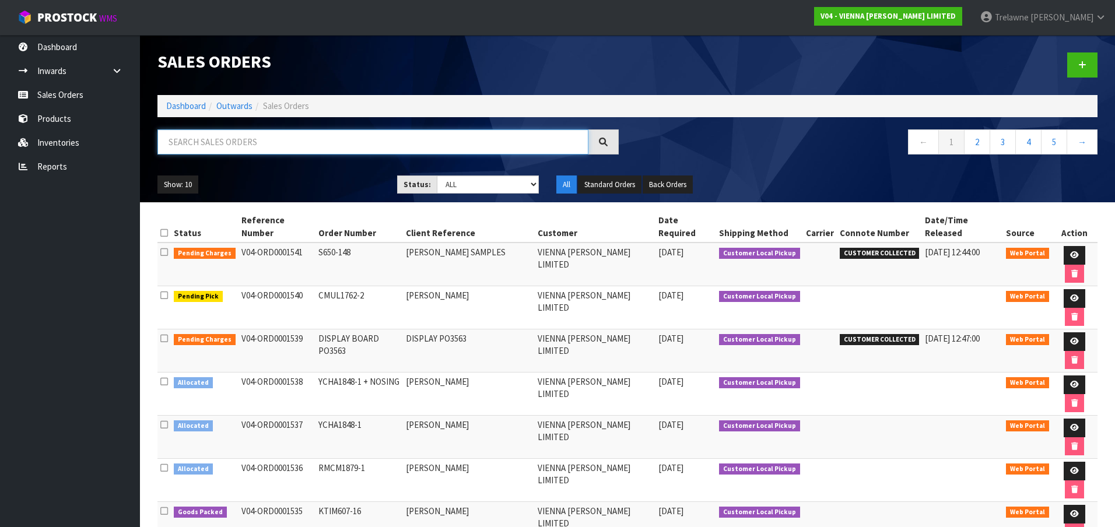
click at [212, 145] on input "text" at bounding box center [372, 141] width 431 height 25
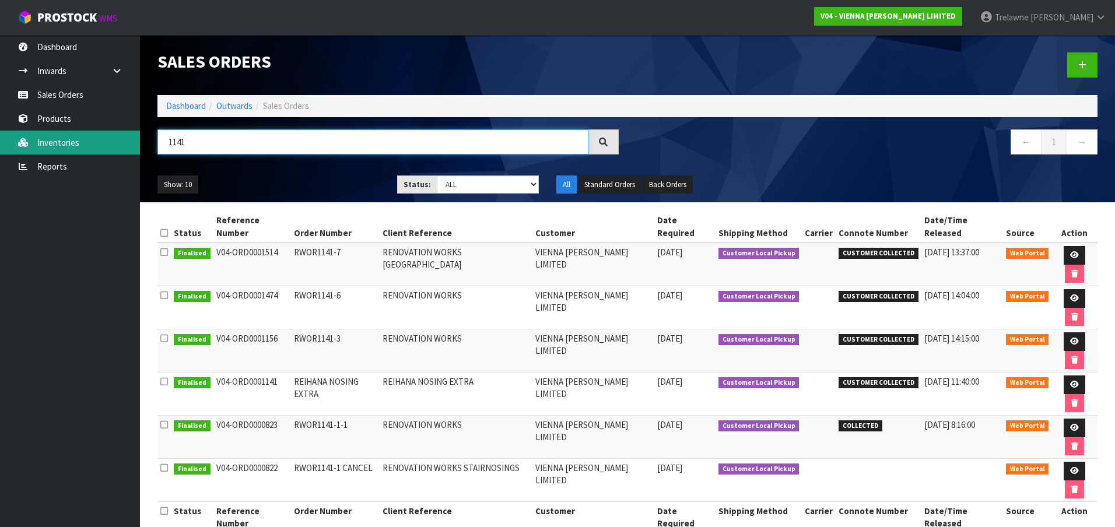
drag, startPoint x: 208, startPoint y: 137, endPoint x: 138, endPoint y: 150, distance: 71.1
click at [142, 150] on header "Sales Orders Dashboard Outwards Sales Orders 1141 ← 1 → Show: 10 5 10 25 50 Sta…" at bounding box center [627, 118] width 975 height 167
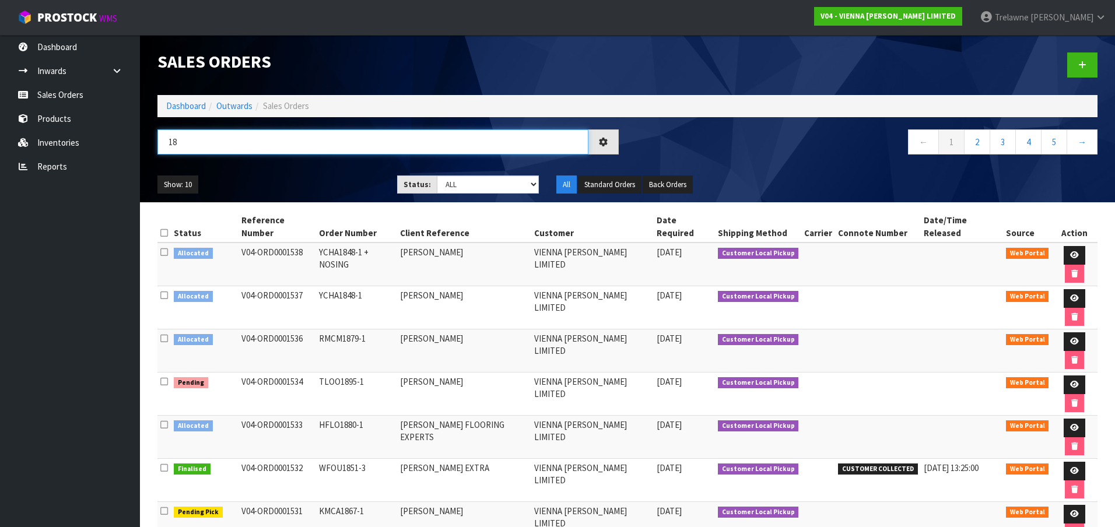
click at [203, 134] on input "18" at bounding box center [372, 141] width 431 height 25
type input "1869"
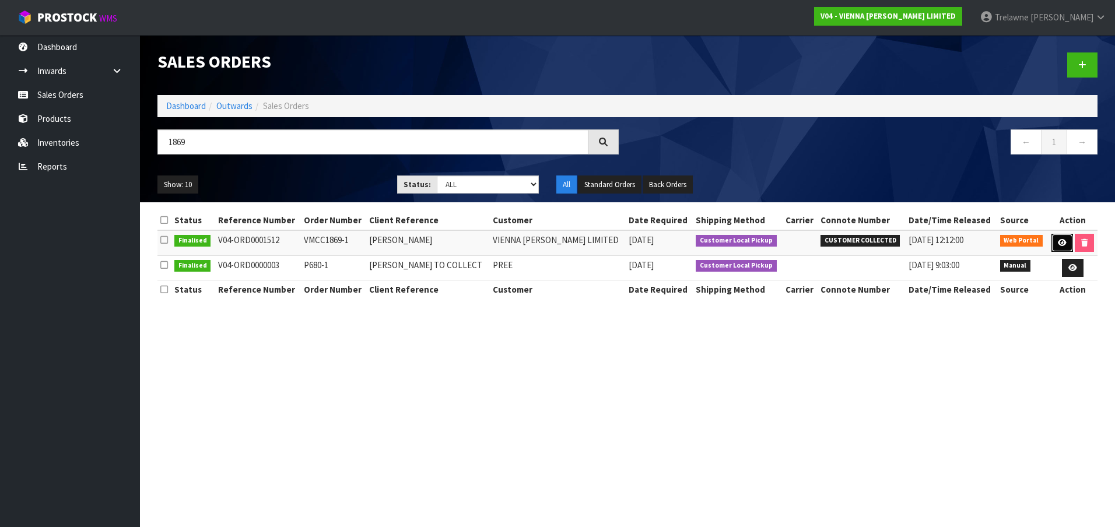
click at [1058, 244] on icon at bounding box center [1062, 243] width 9 height 8
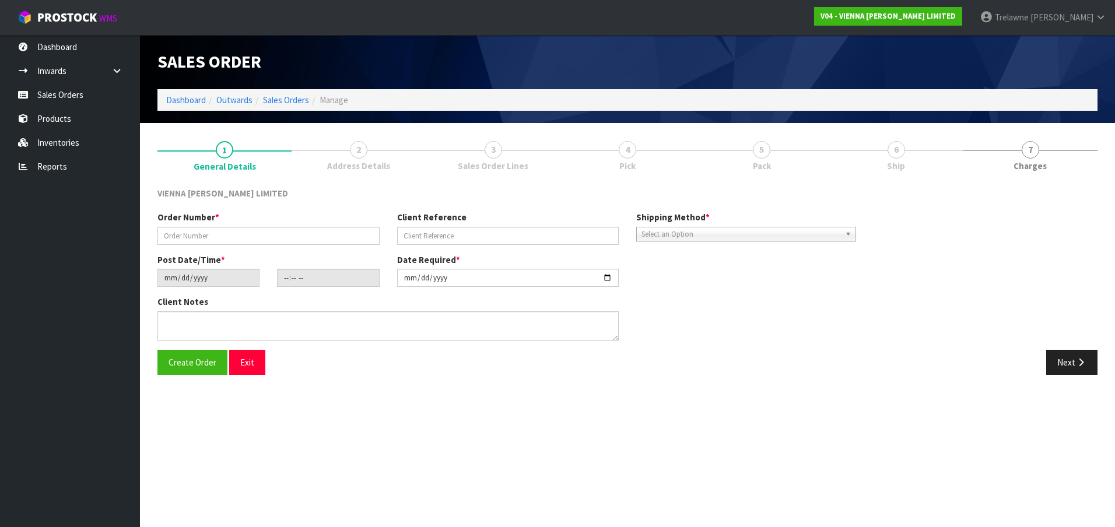
type input "VMCC1869-1"
type input "[PERSON_NAME]"
type input "[DATE]"
type input "15:42:00.000"
type input "[DATE]"
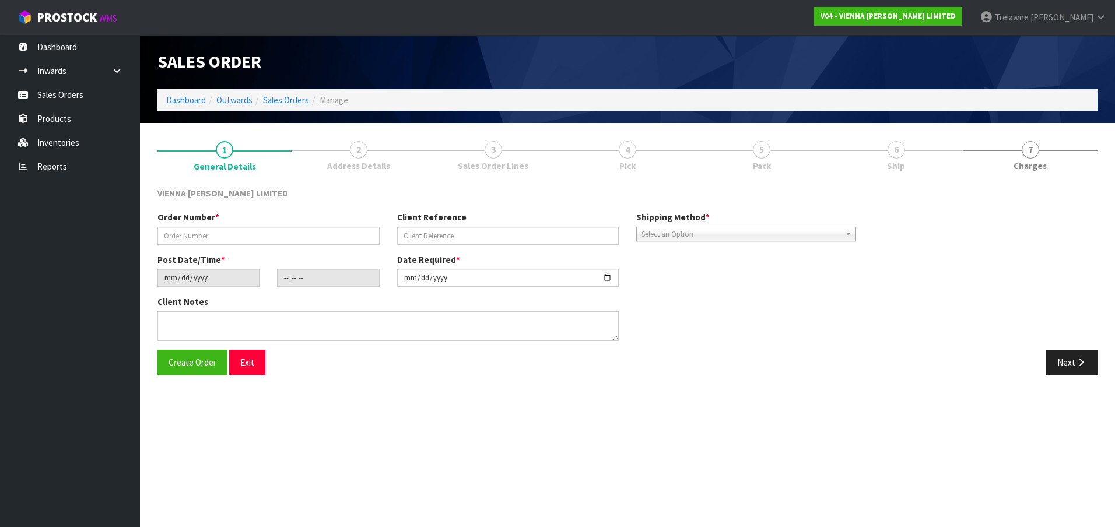
type textarea "LAMINATE ORDER"
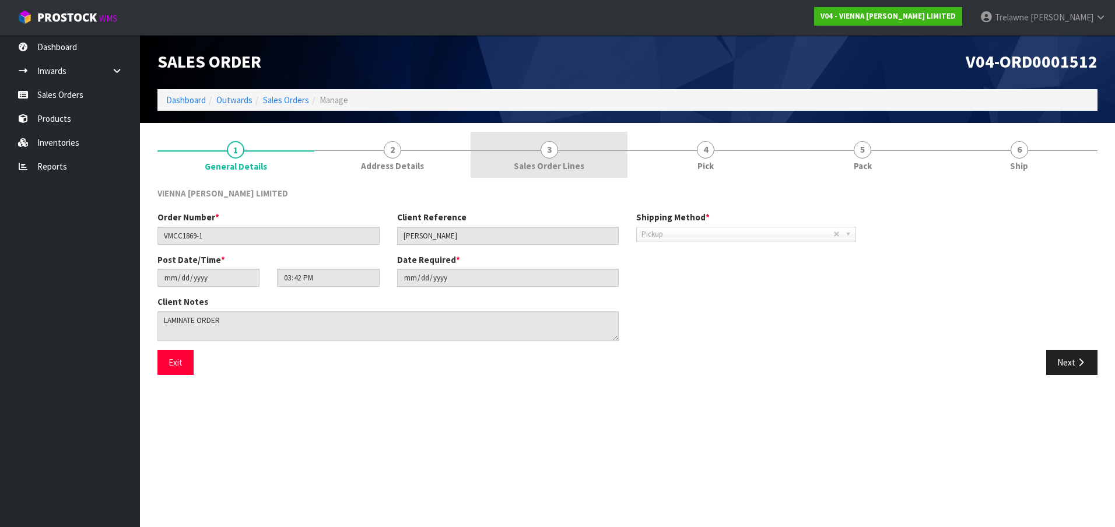
click at [543, 153] on span "3" at bounding box center [549, 149] width 17 height 17
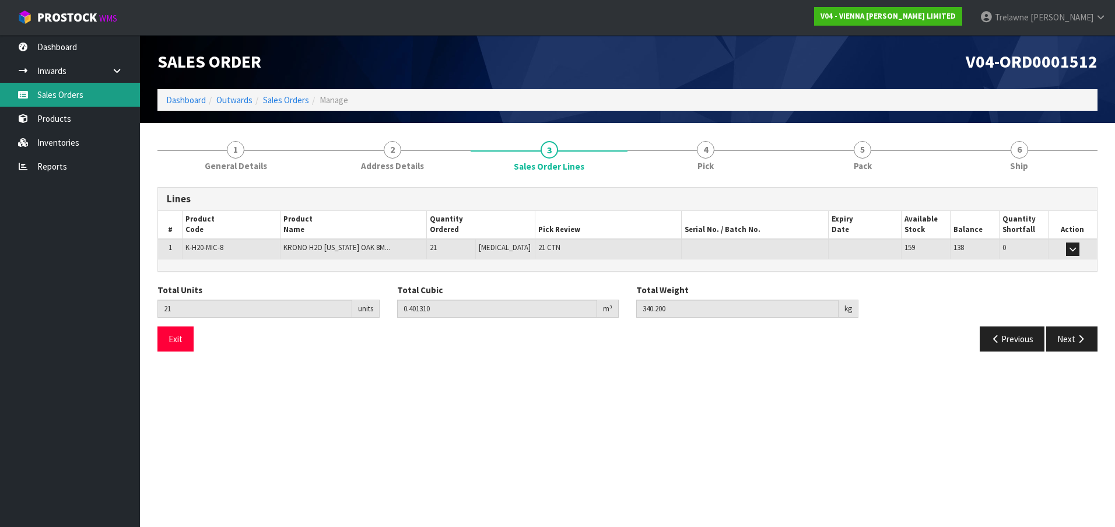
click at [67, 101] on link "Sales Orders" at bounding box center [70, 95] width 140 height 24
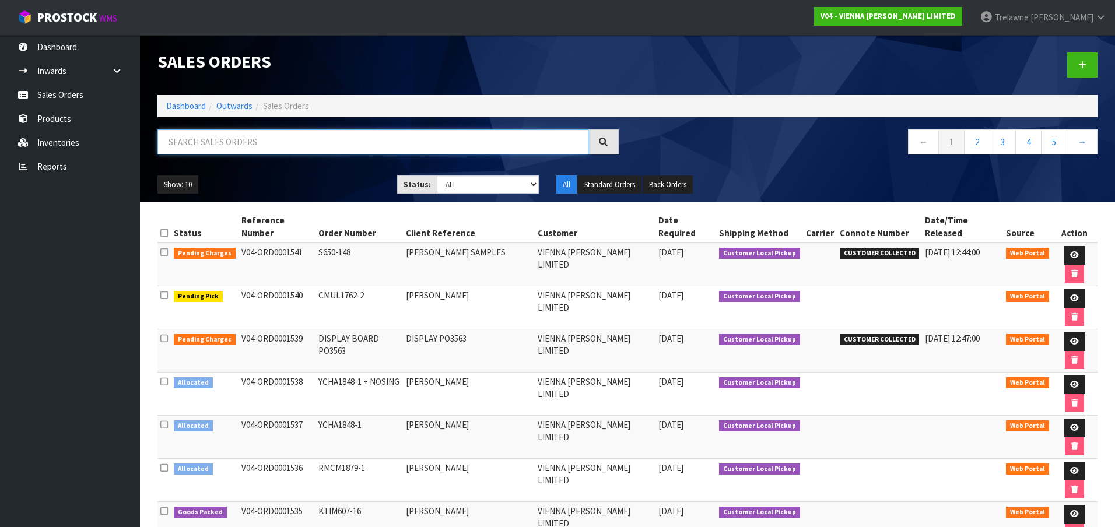
click at [215, 143] on input "text" at bounding box center [372, 141] width 431 height 25
type input "1882"
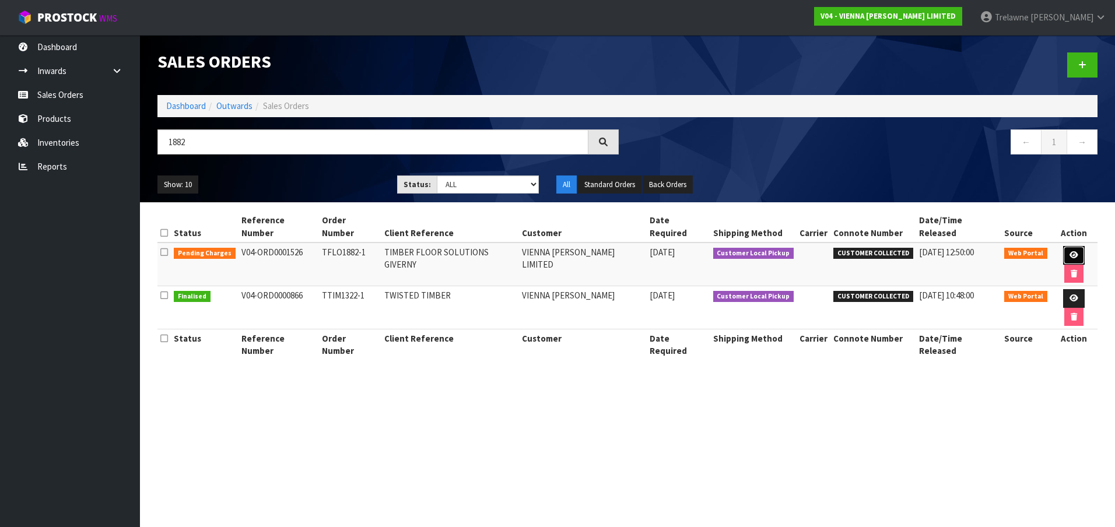
click at [1063, 246] on link at bounding box center [1074, 255] width 22 height 19
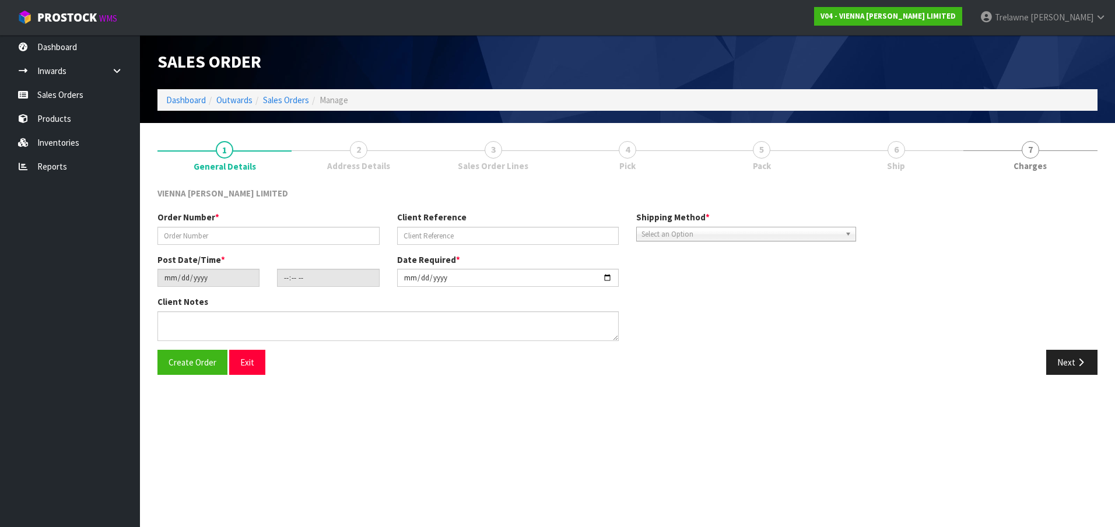
type input "TFLO1882-1"
type input "TIMBER FLOOR SOLUTIONS GIVERNY"
type input "[DATE]"
type input "15:40:00.000"
type input "[DATE]"
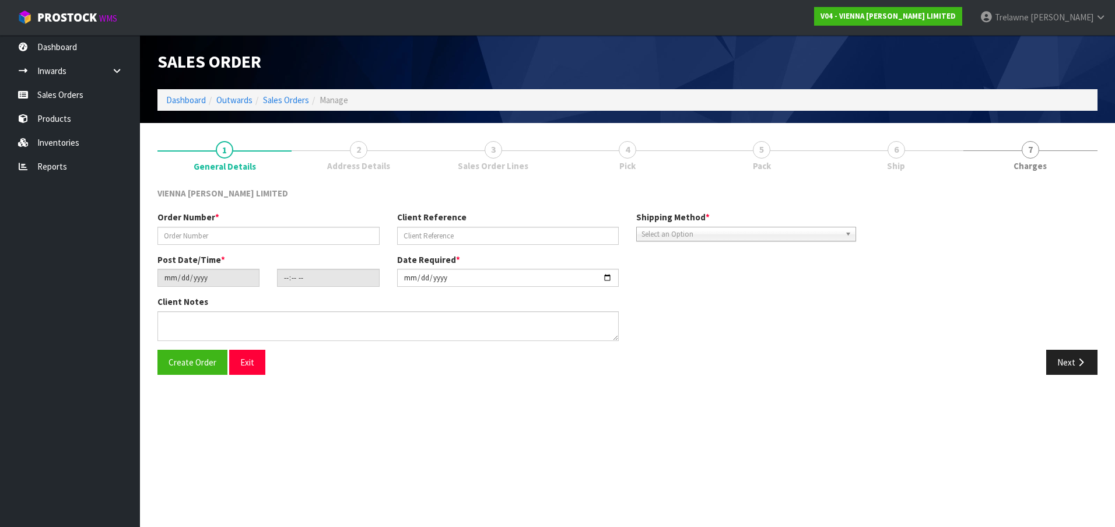
type textarea "TIMBER FLOOR SOLUTIONS GIVERNY"
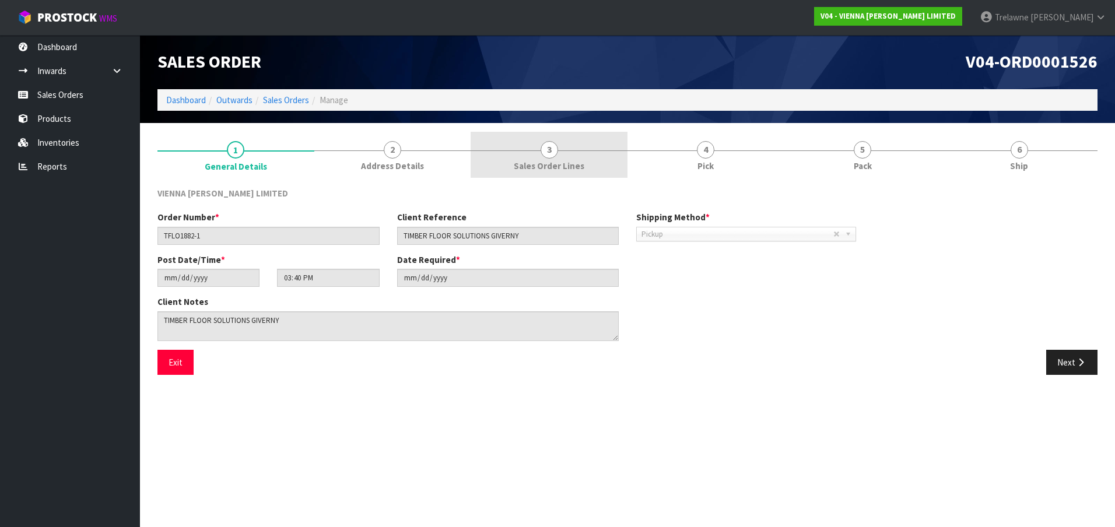
click at [516, 143] on link "3 Sales Order Lines" at bounding box center [549, 155] width 157 height 46
